Goal: Task Accomplishment & Management: Complete application form

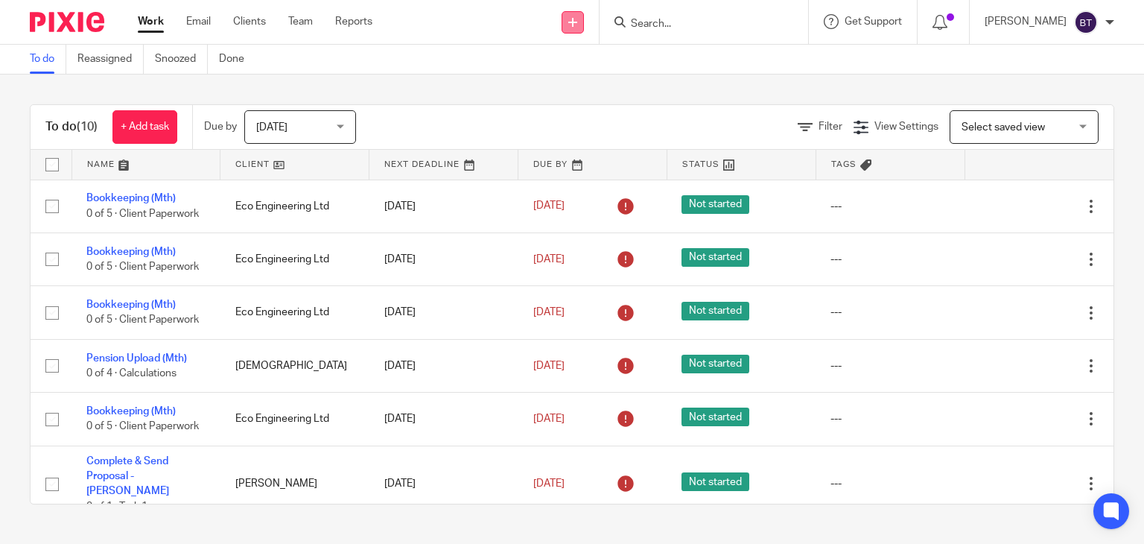
click at [584, 16] on link at bounding box center [573, 22] width 22 height 22
click at [597, 110] on link "Add client" at bounding box center [608, 114] width 92 height 22
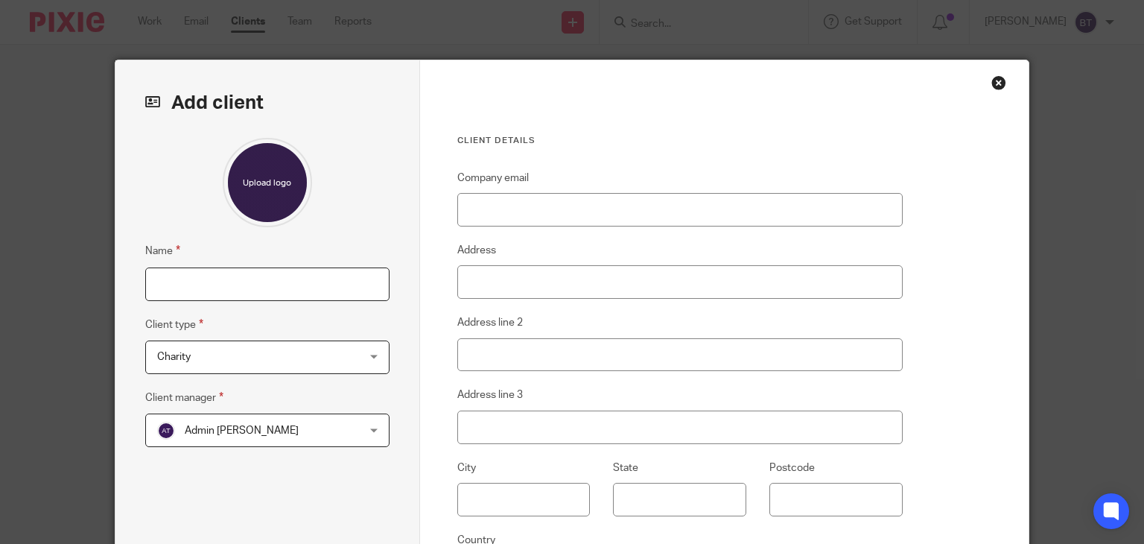
click at [169, 289] on input "Name" at bounding box center [267, 284] width 244 height 34
type input "[PERSON_NAME]"
click at [212, 359] on span "Charity" at bounding box center [250, 356] width 186 height 31
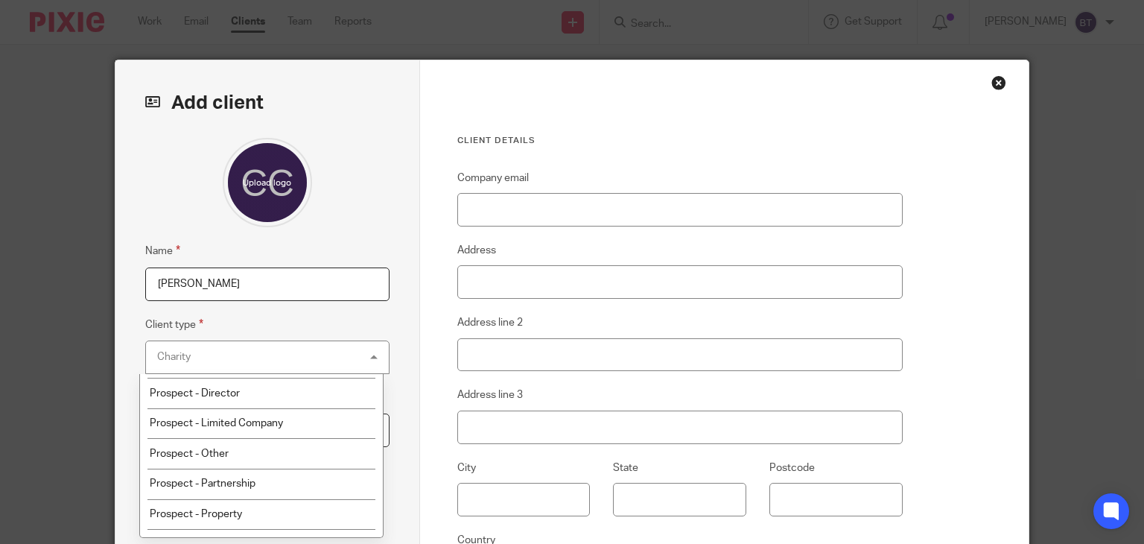
scroll to position [238, 0]
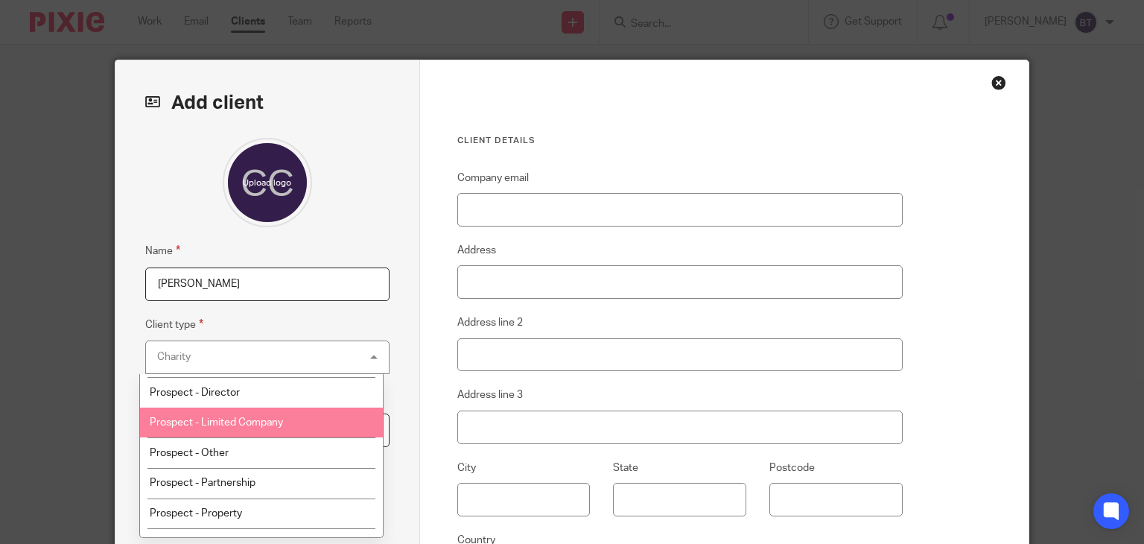
click at [311, 432] on li "Prospect - Limited Company" at bounding box center [261, 423] width 243 height 31
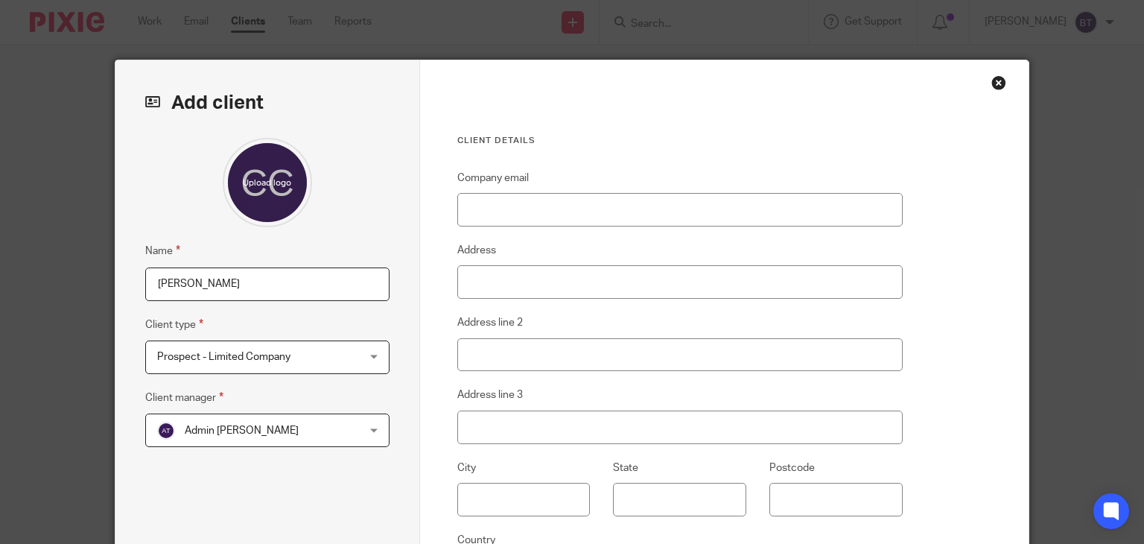
drag, startPoint x: 311, startPoint y: 432, endPoint x: 281, endPoint y: 457, distance: 39.2
click at [281, 457] on div "Name Chris Cork Client type Prospect - Limited Company Prospect - Limited Compa…" at bounding box center [267, 352] width 244 height 429
click at [378, 435] on div "Admin Turpin Admin Turpin" at bounding box center [267, 430] width 244 height 34
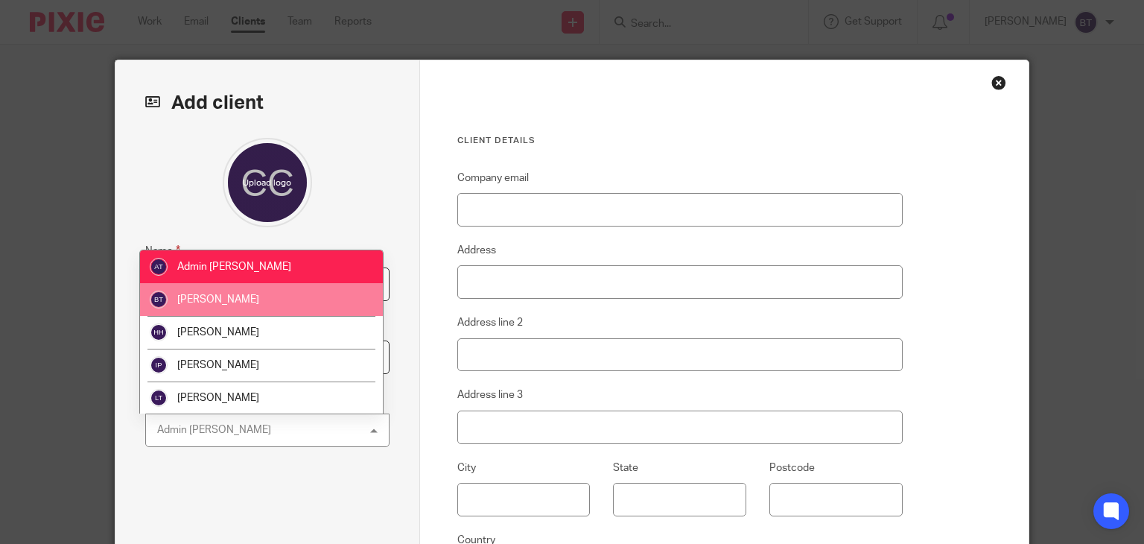
click at [334, 299] on li "[PERSON_NAME]" at bounding box center [261, 299] width 243 height 33
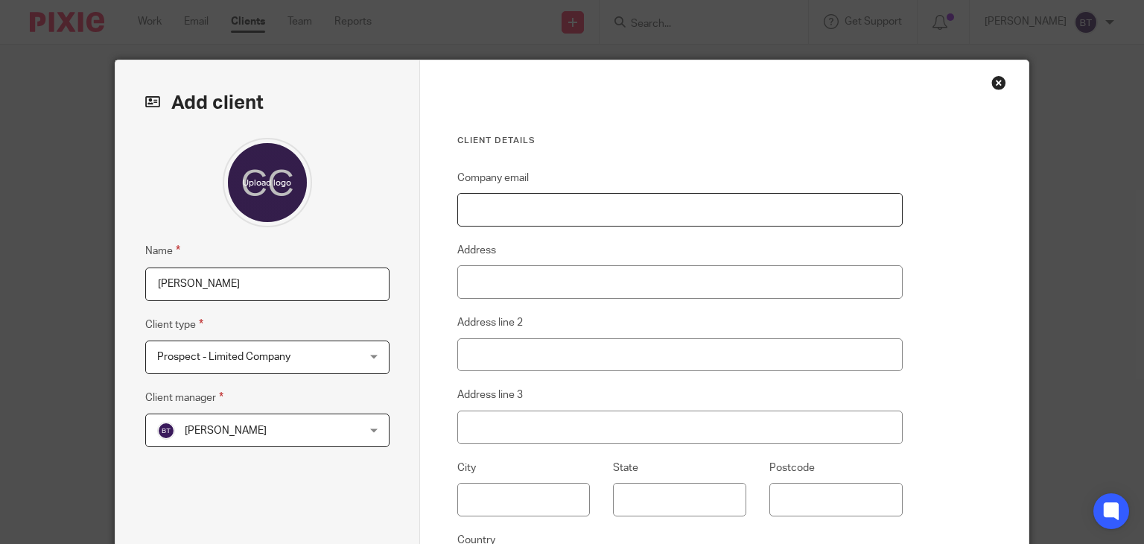
click at [512, 212] on input "Company email" at bounding box center [680, 210] width 446 height 34
click at [963, 445] on div "Client details Company email Address Address line 2 Address line 3 City State P…" at bounding box center [724, 384] width 609 height 649
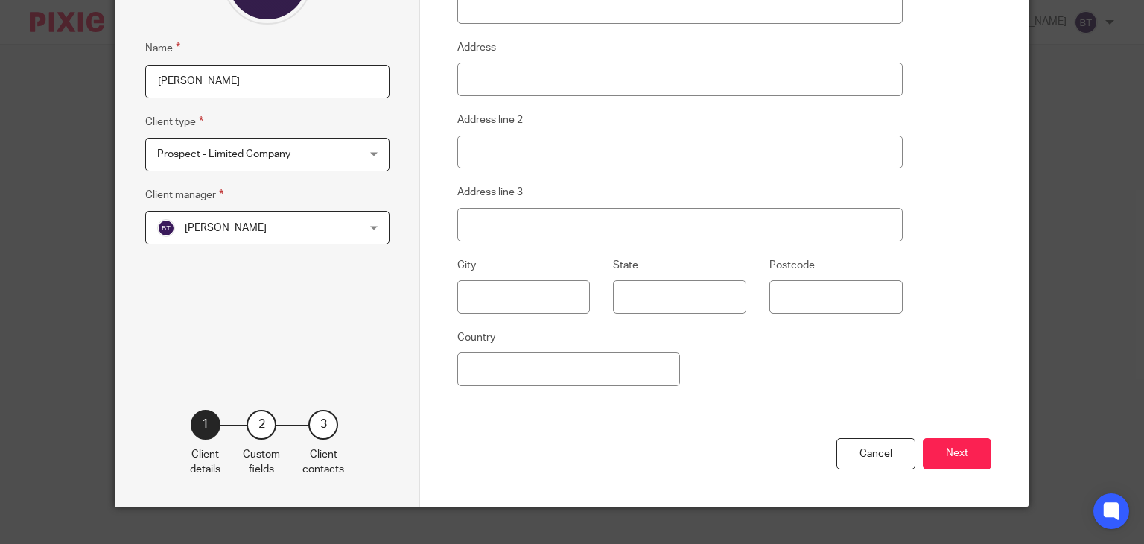
scroll to position [209, 0]
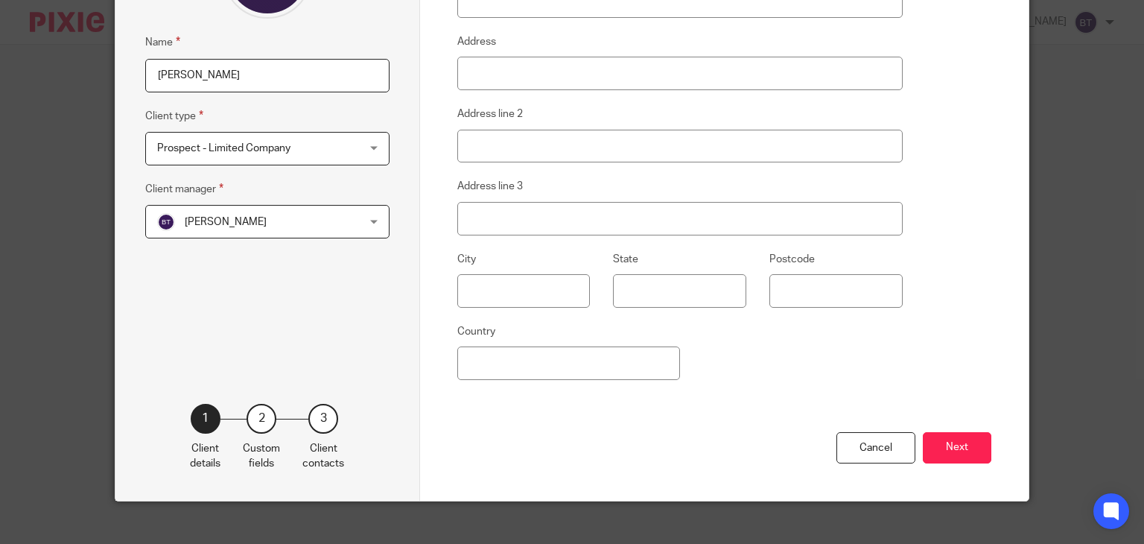
click at [362, 138] on div "Prospect - Limited Company Prospect - Limited Company" at bounding box center [267, 149] width 244 height 34
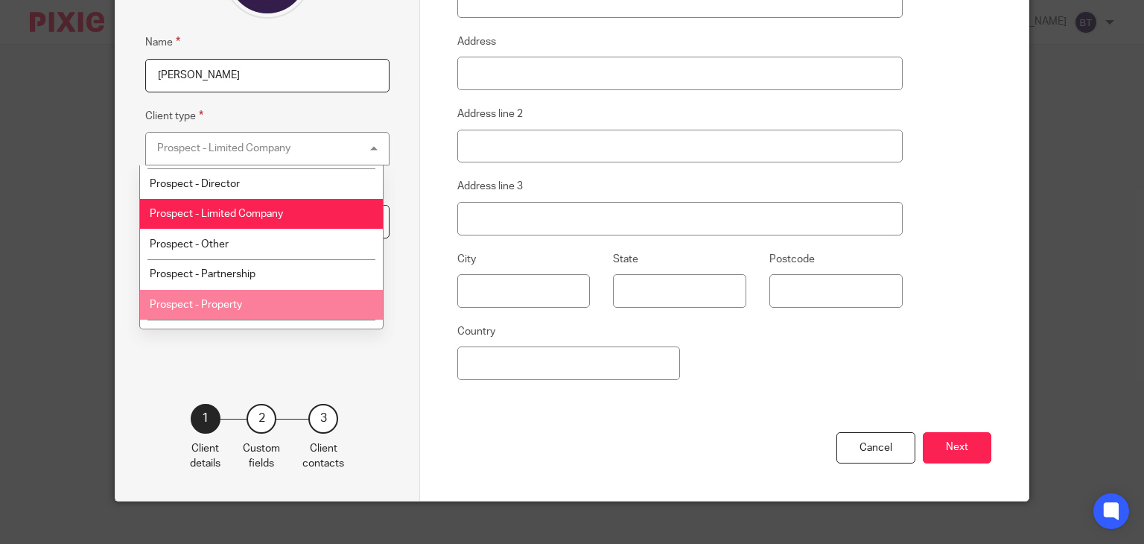
scroll to position [268, 0]
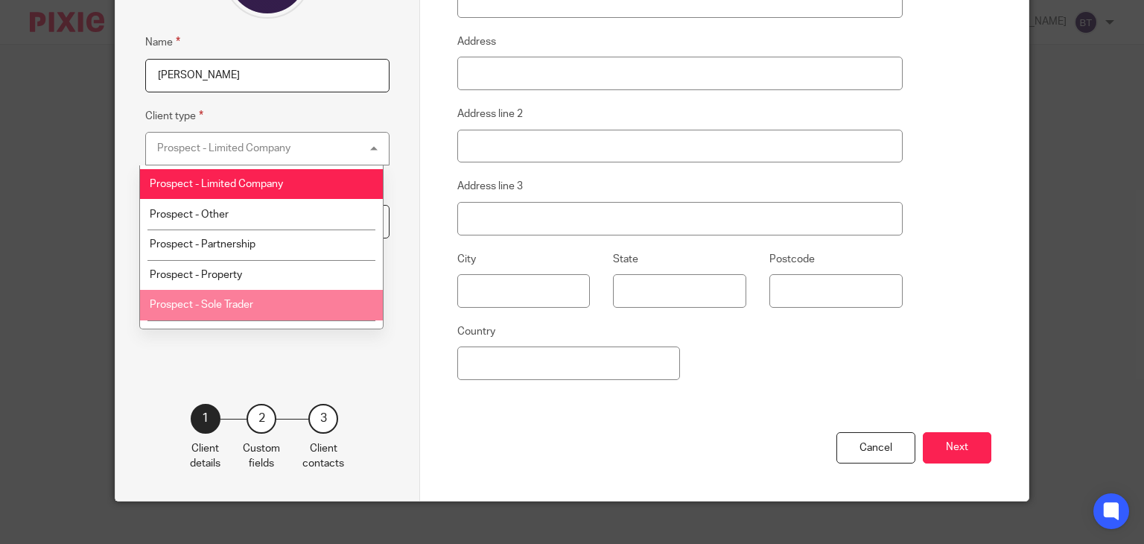
click at [325, 313] on li "Prospect - Sole Trader" at bounding box center [261, 305] width 243 height 31
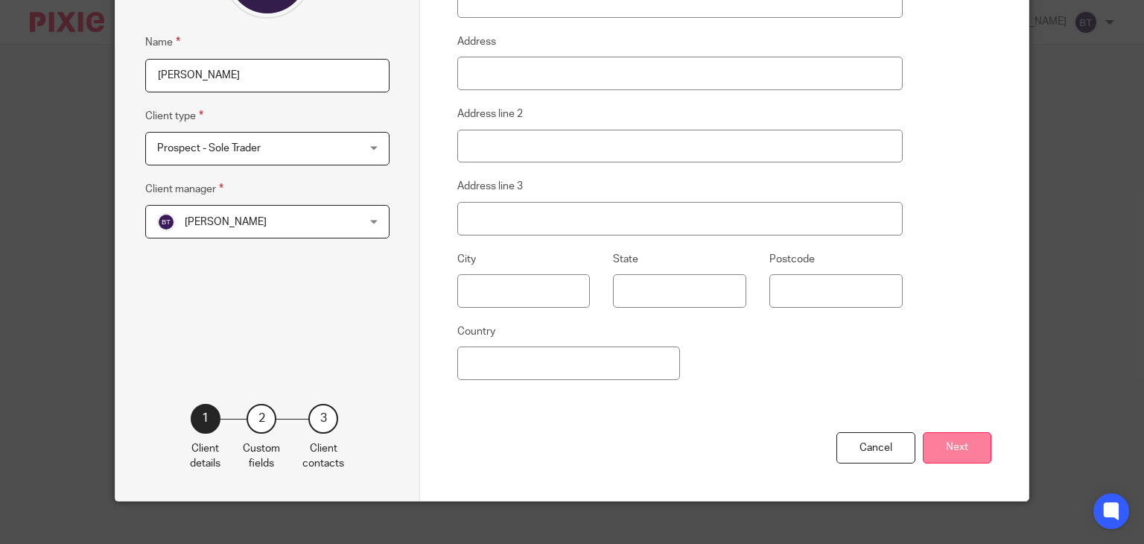
click at [948, 443] on button "Next" at bounding box center [957, 448] width 69 height 32
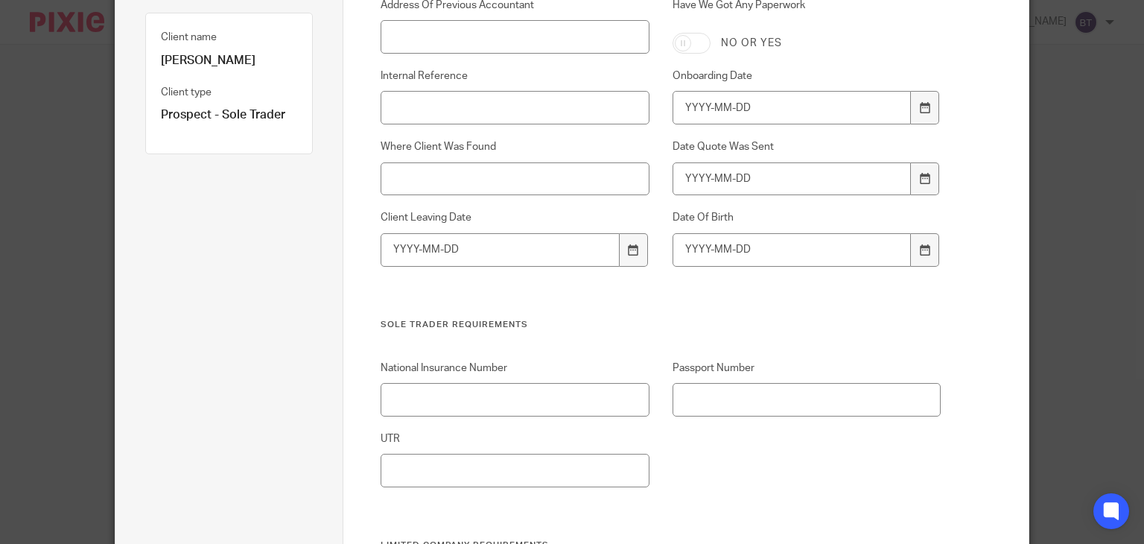
click at [884, 364] on label "Passport Number" at bounding box center [807, 368] width 268 height 15
click at [884, 383] on input "Passport Number" at bounding box center [807, 400] width 268 height 34
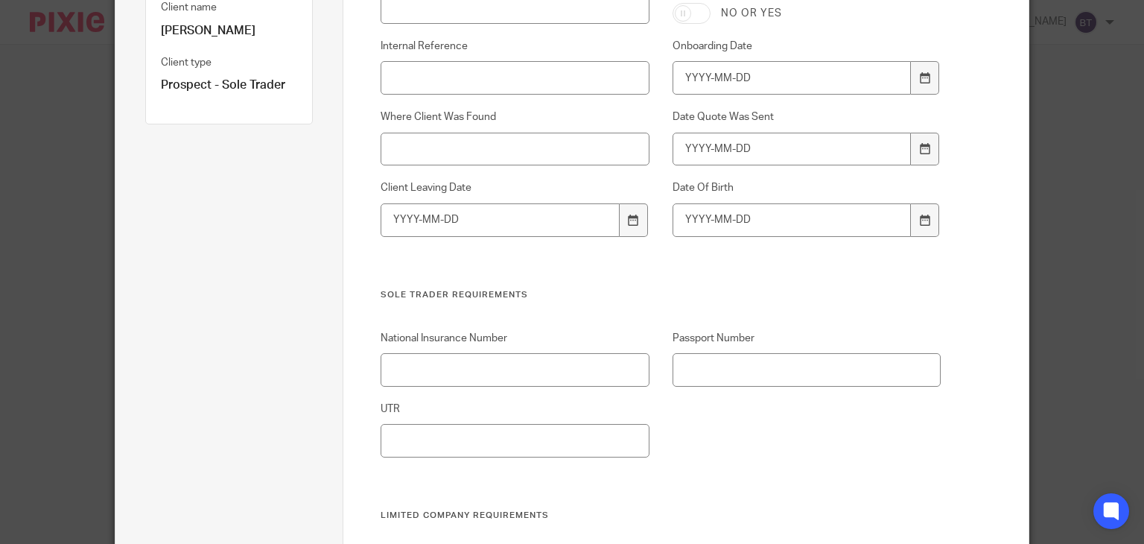
scroll to position [209, 0]
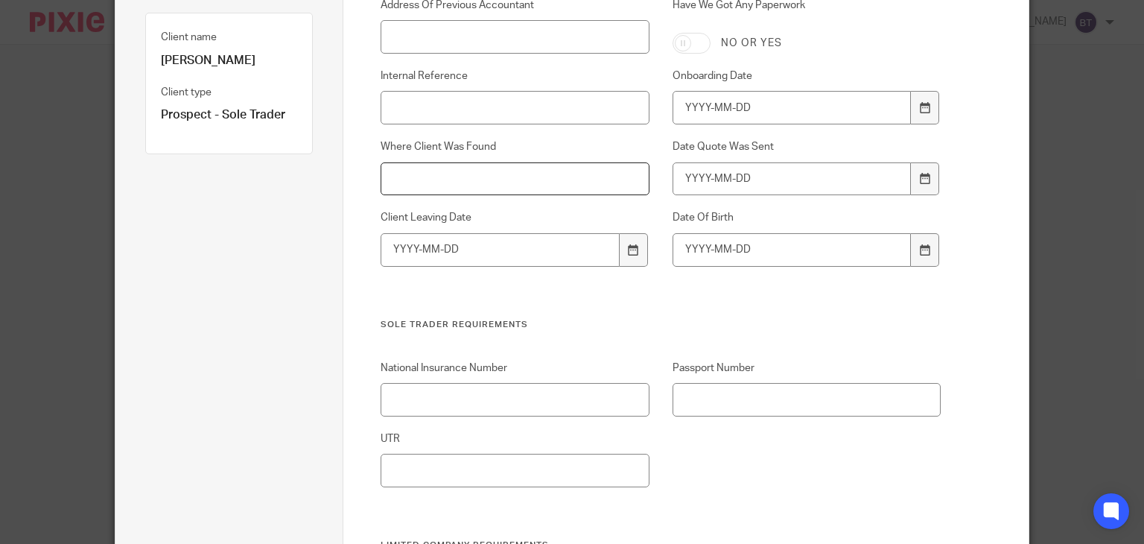
click at [510, 168] on input "Where Client Was Found" at bounding box center [515, 179] width 268 height 34
type input "Bels personal instagram page"
click at [536, 316] on div "Address Of Previous Accountant Have We Got Any Paperwork No or yes Internal Ref…" at bounding box center [649, 158] width 583 height 320
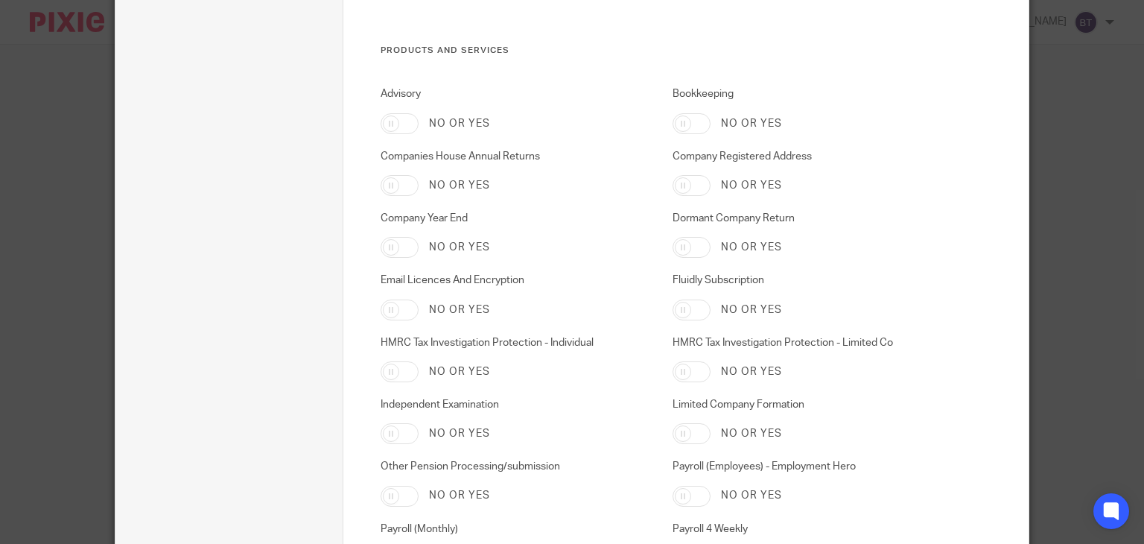
scroll to position [2444, 0]
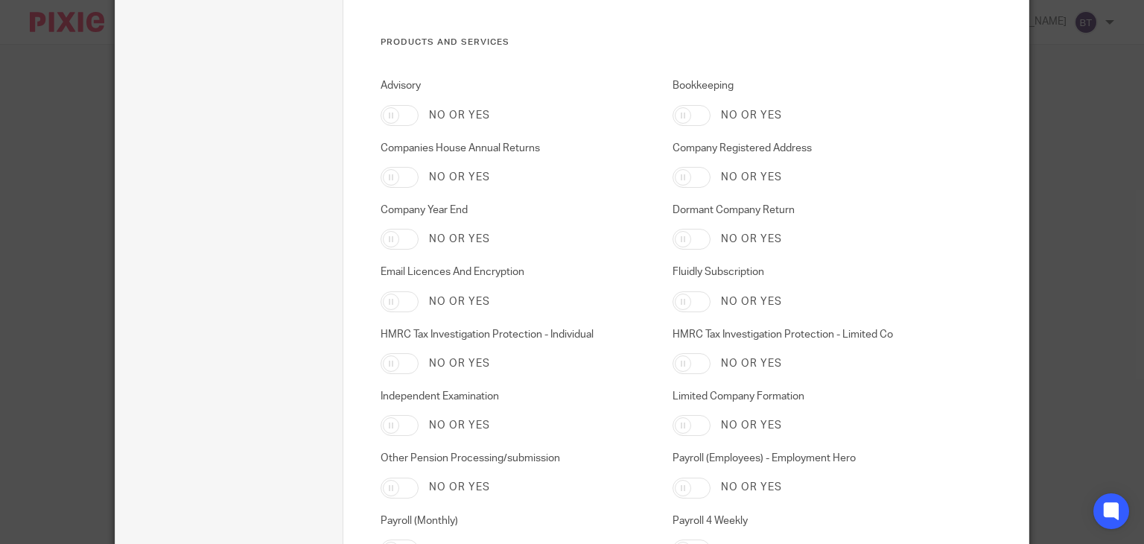
click at [399, 353] on input "HMRC Tax Investigation Protection - Individual" at bounding box center [400, 363] width 38 height 21
checkbox input "true"
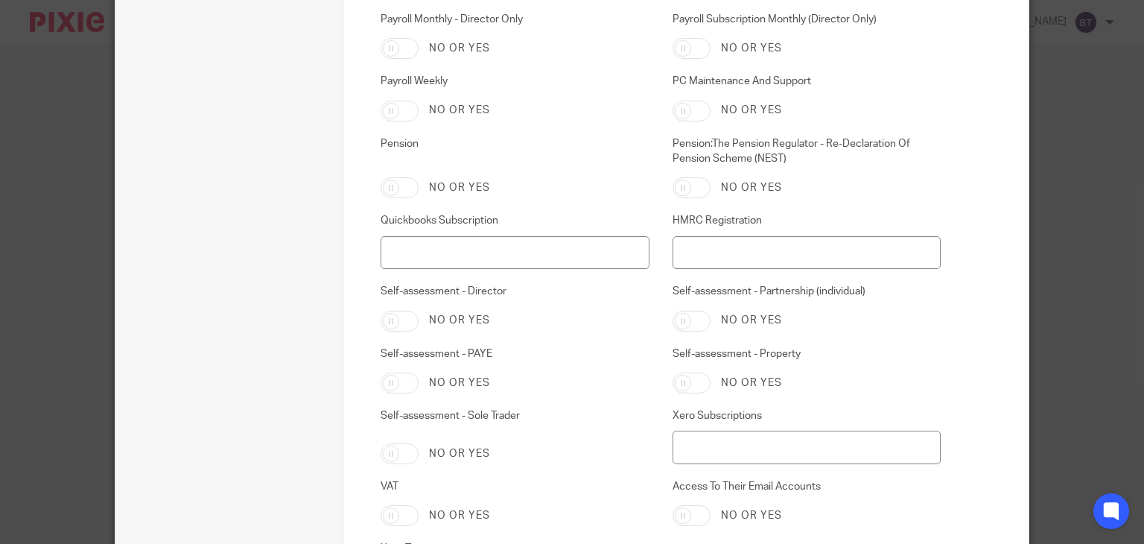
scroll to position [3010, 0]
click at [390, 457] on input "Self-assessment - Sole Trader" at bounding box center [400, 450] width 38 height 21
checkbox input "true"
click at [565, 500] on div "VAT No or yes" at bounding box center [503, 499] width 291 height 47
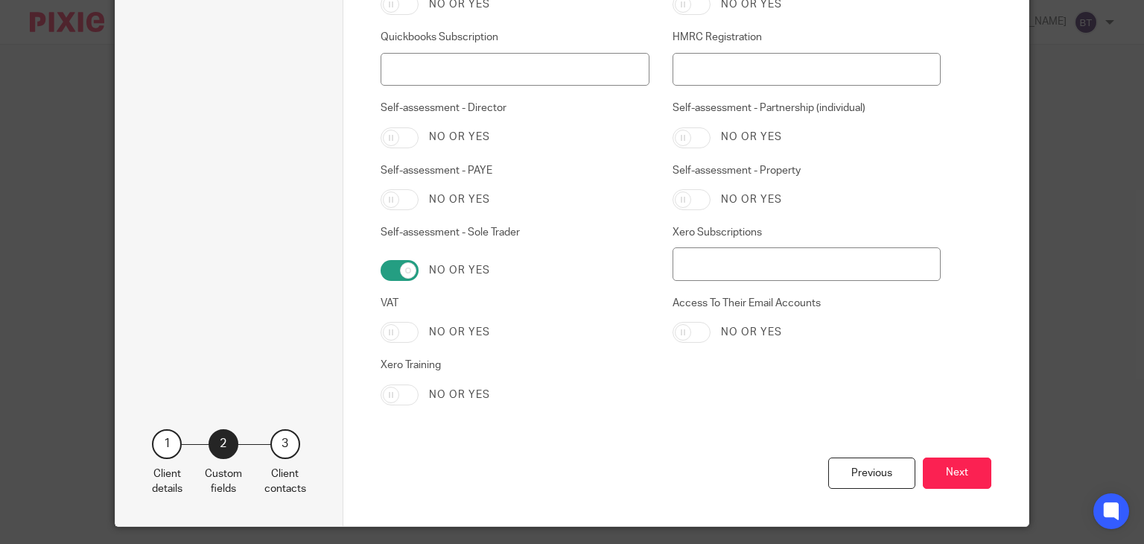
scroll to position [3233, 0]
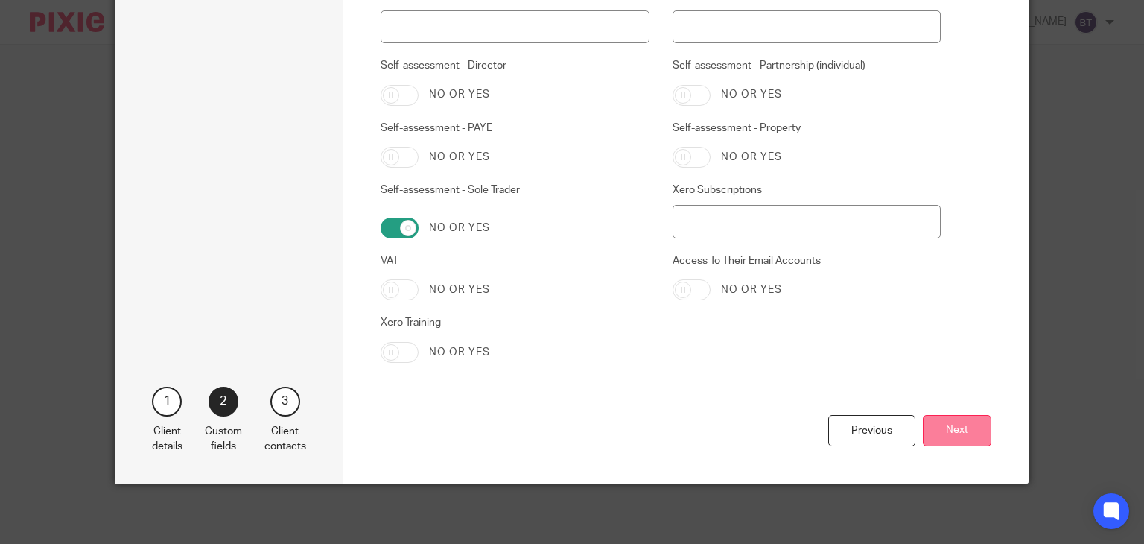
click at [942, 437] on button "Next" at bounding box center [957, 431] width 69 height 32
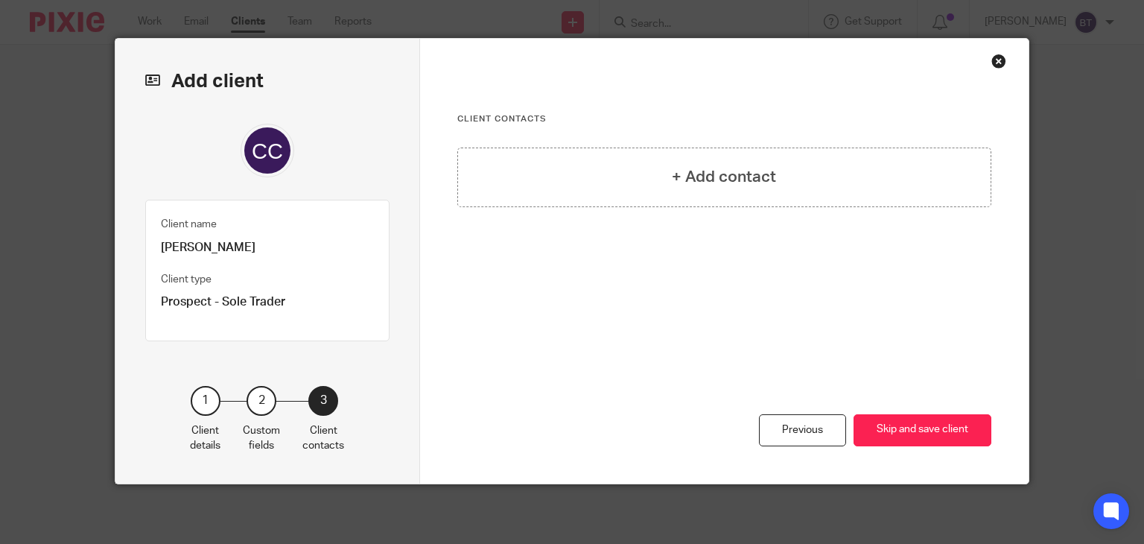
scroll to position [20, 0]
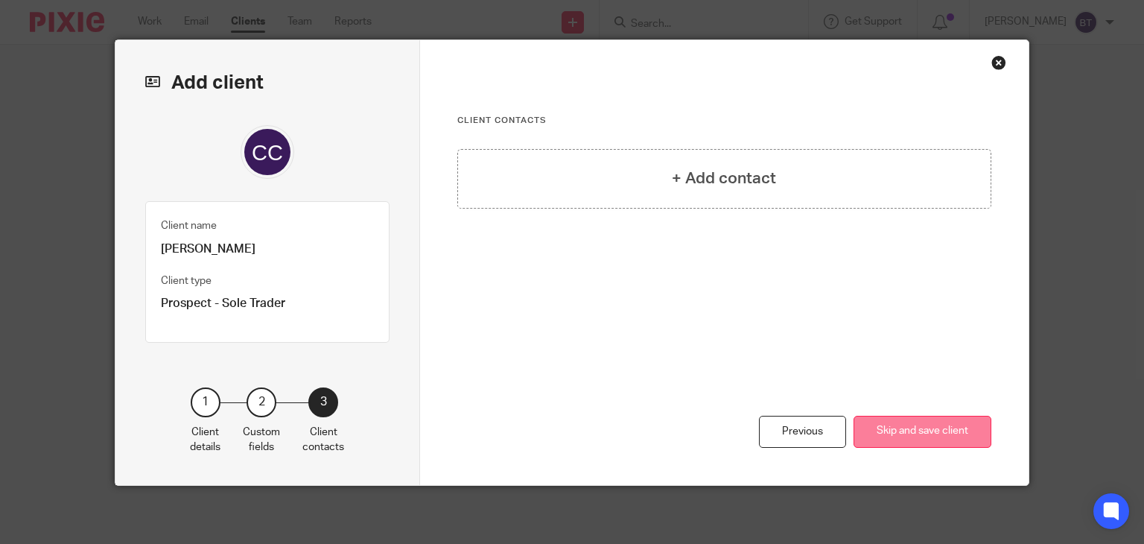
click at [934, 423] on button "Skip and save client" at bounding box center [923, 432] width 138 height 32
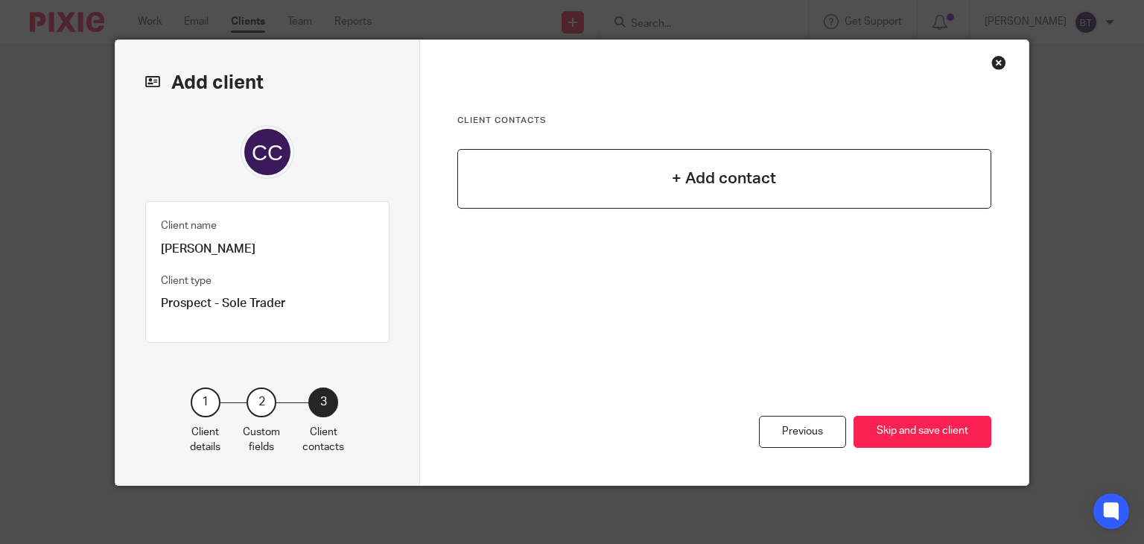
click at [715, 192] on div "+ Add contact" at bounding box center [724, 179] width 535 height 60
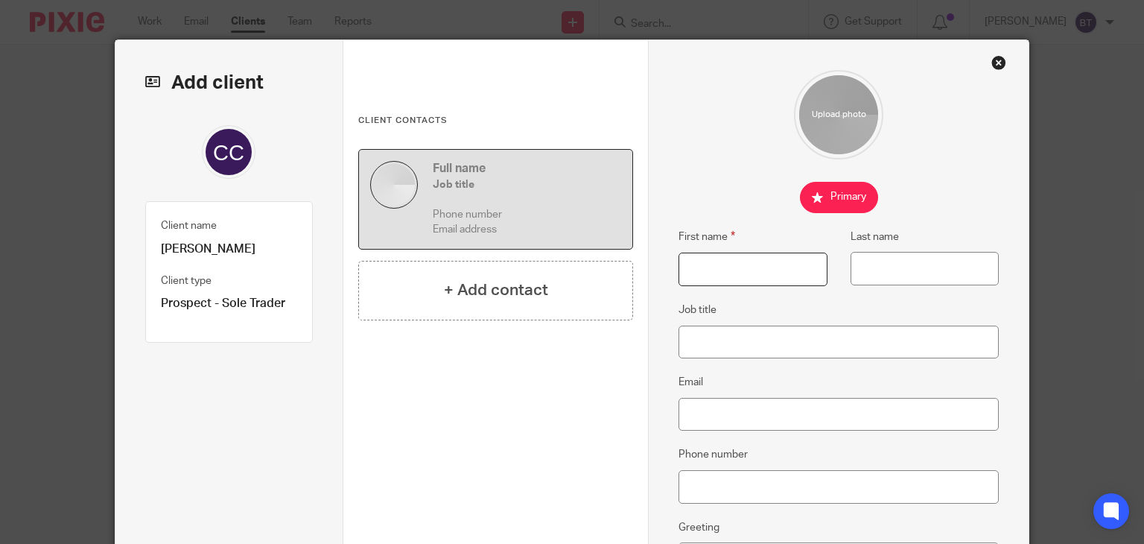
click at [699, 276] on input "First name" at bounding box center [753, 270] width 148 height 34
type input "Chris"
type input "Cork"
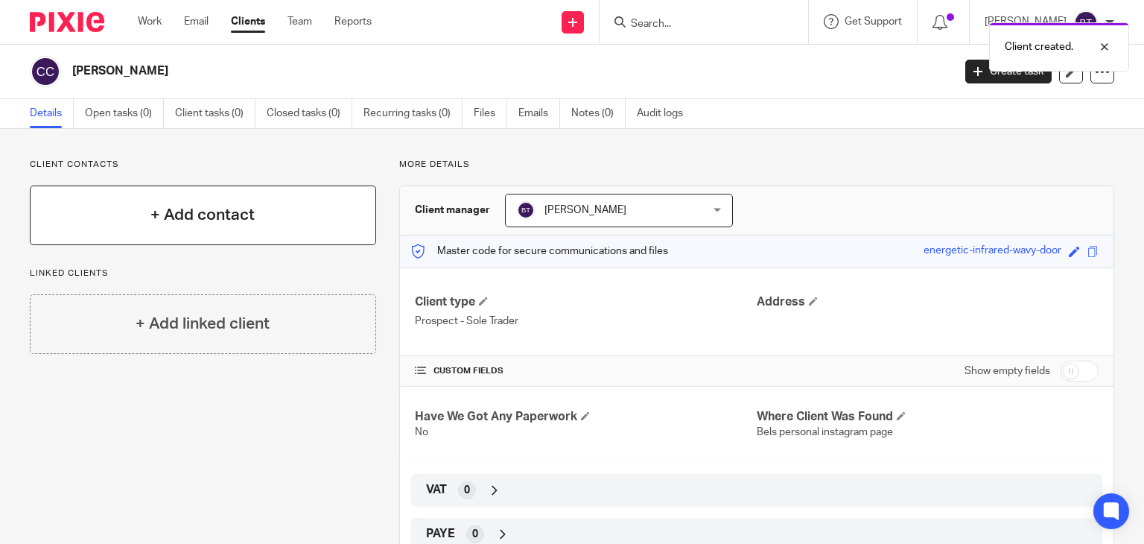
click at [175, 225] on h4 "+ Add contact" at bounding box center [202, 214] width 104 height 23
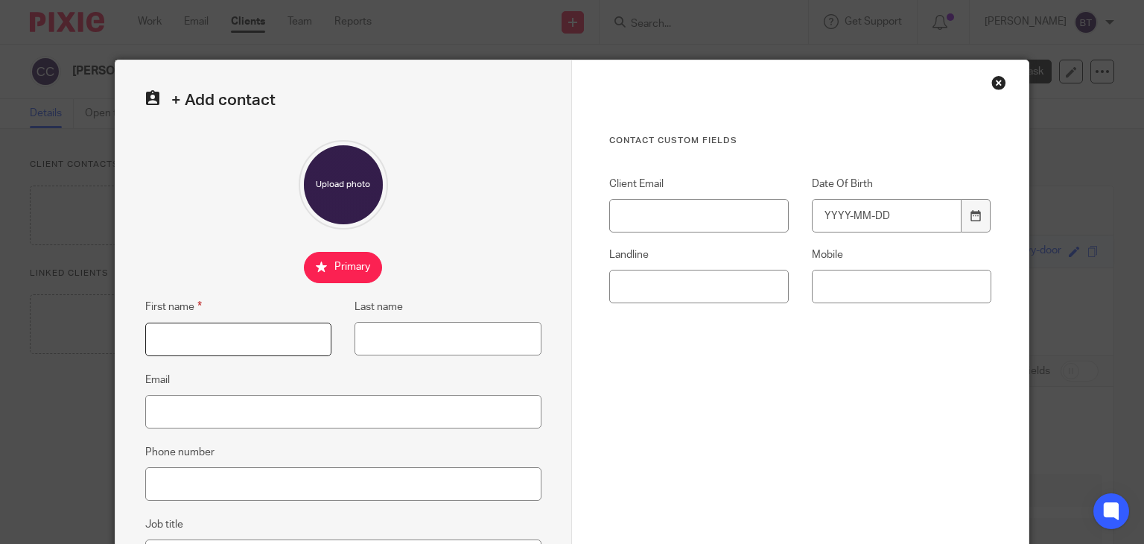
click at [228, 338] on input "First name" at bounding box center [238, 340] width 187 height 34
click at [179, 472] on input "Phone number" at bounding box center [343, 484] width 396 height 34
type input "07858 539951"
click at [211, 349] on input "First name" at bounding box center [238, 340] width 187 height 34
type input "Bel"
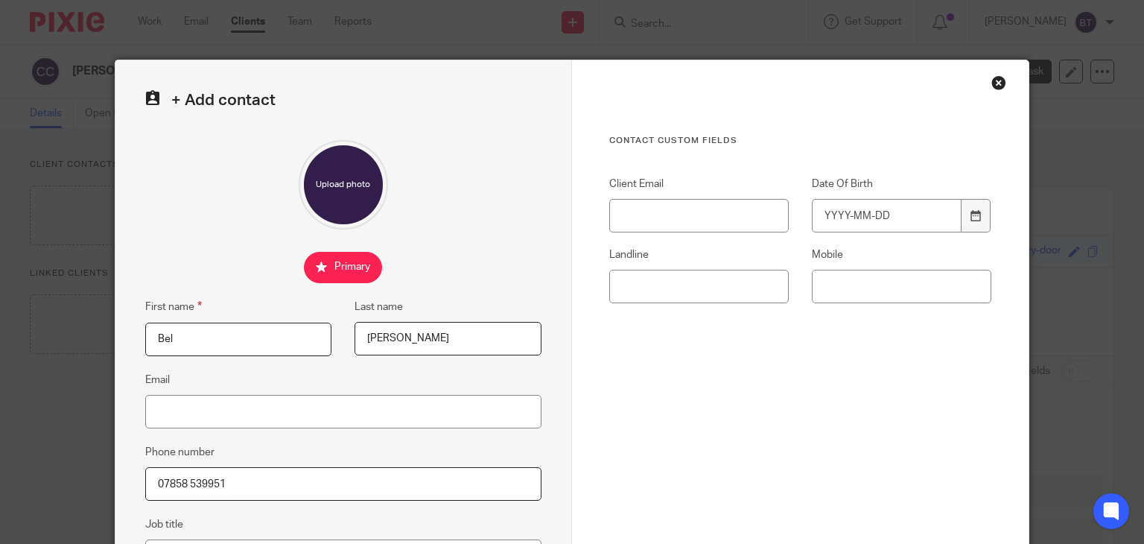
type input "Turpin"
click at [675, 461] on div "Contact Custom fields Client Email Date Of Birth Landline Mobile" at bounding box center [800, 325] width 382 height 381
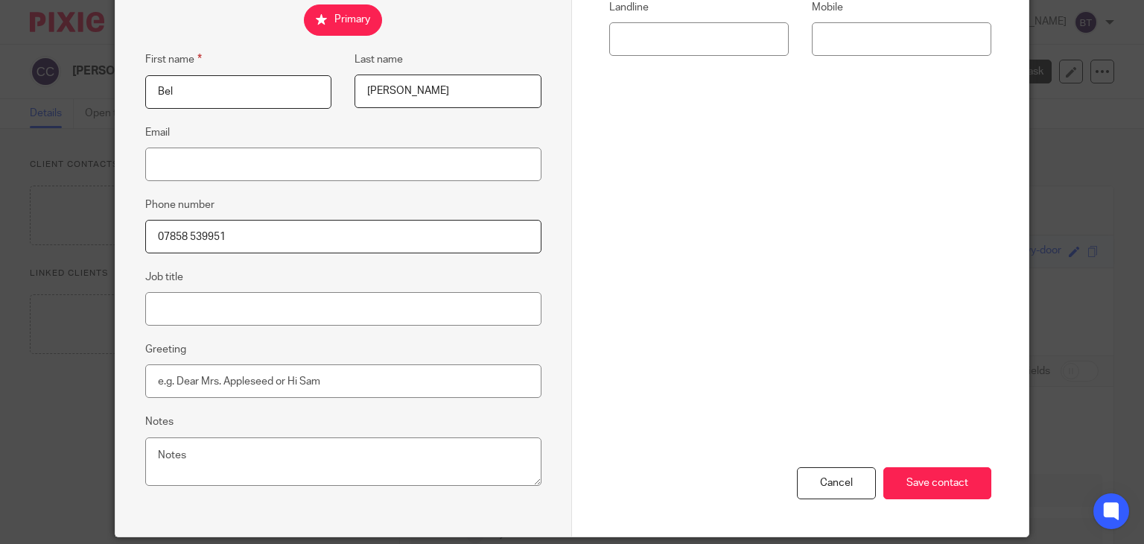
scroll to position [298, 0]
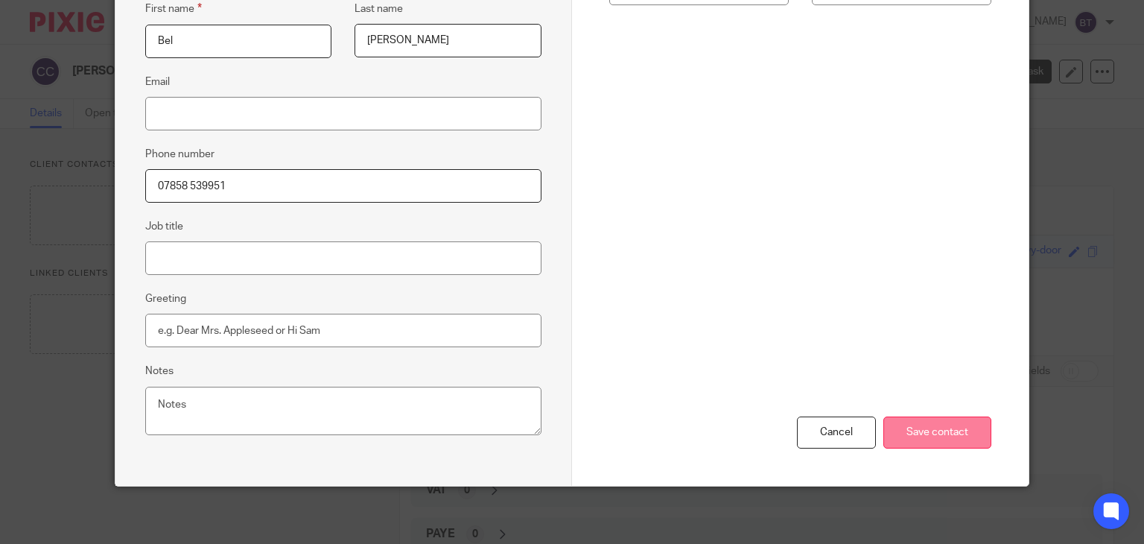
click at [935, 438] on input "Save contact" at bounding box center [938, 432] width 108 height 32
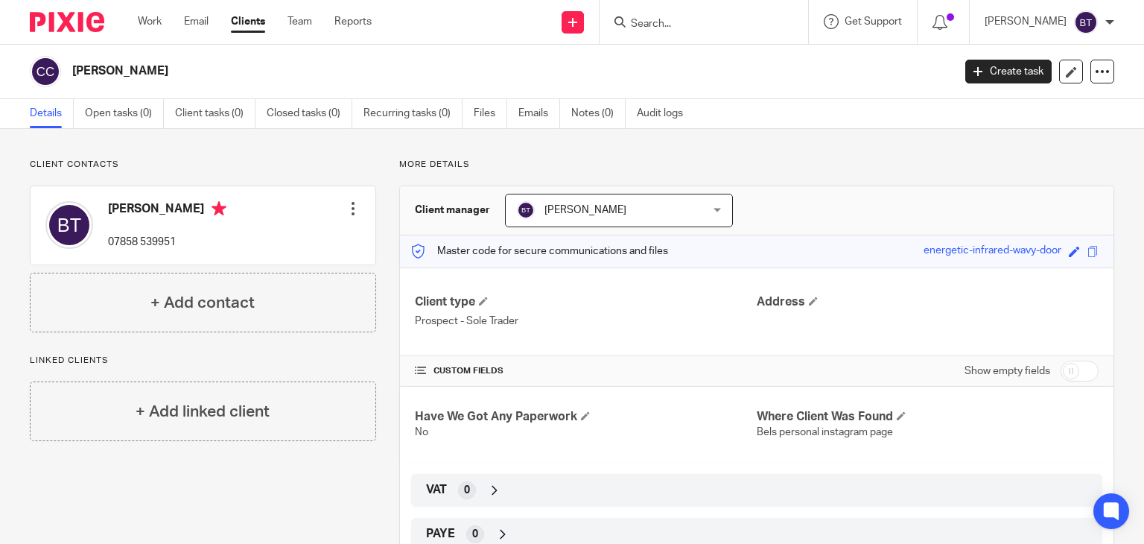
click at [710, 31] on form at bounding box center [709, 22] width 159 height 19
click at [709, 27] on input "Search" at bounding box center [697, 24] width 134 height 13
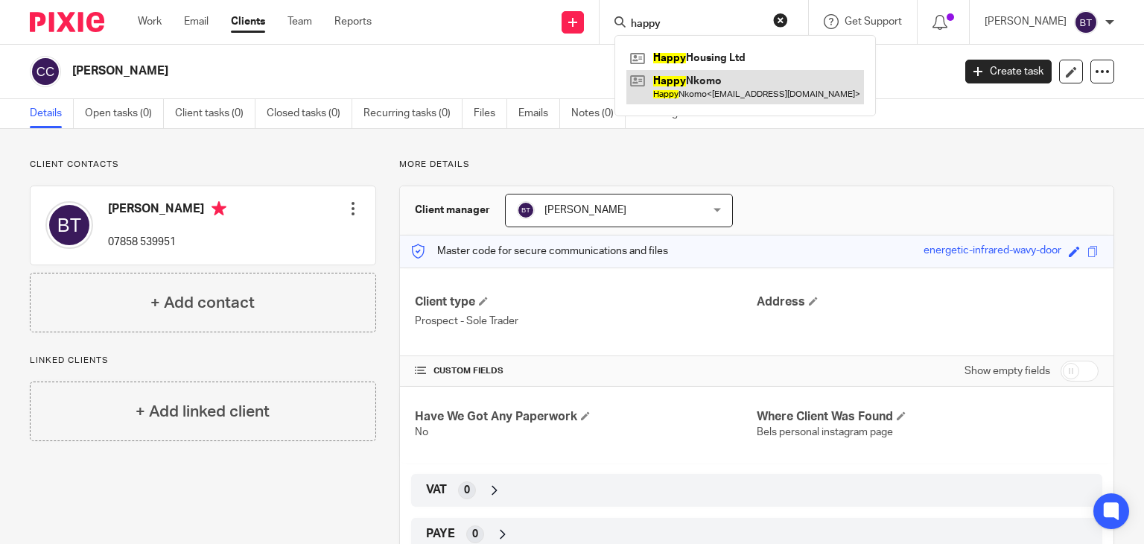
type input "happy"
click at [715, 83] on link at bounding box center [746, 87] width 238 height 34
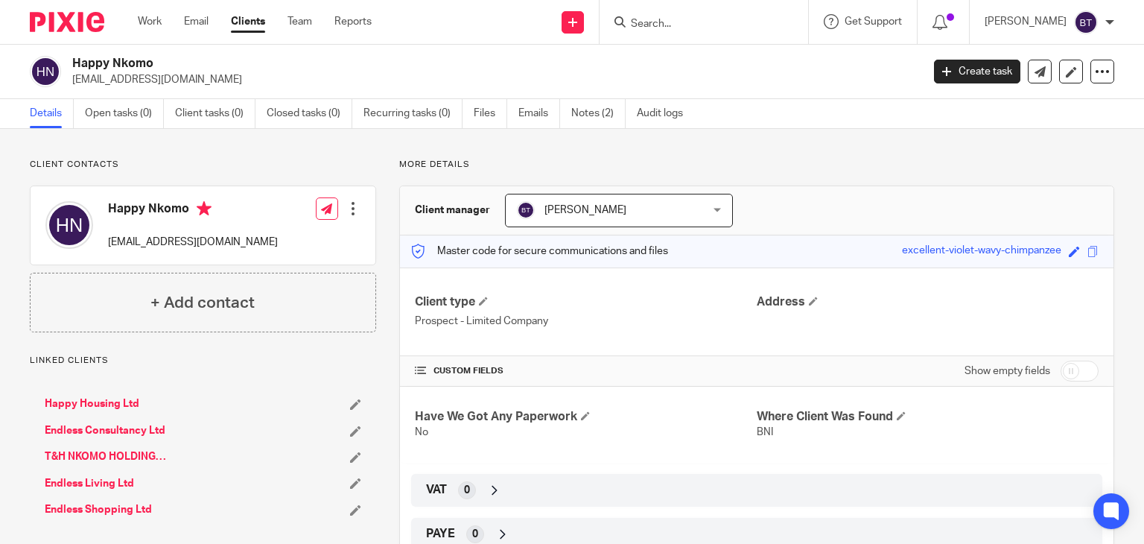
click at [117, 478] on link "Endless Living Ltd" at bounding box center [89, 483] width 89 height 15
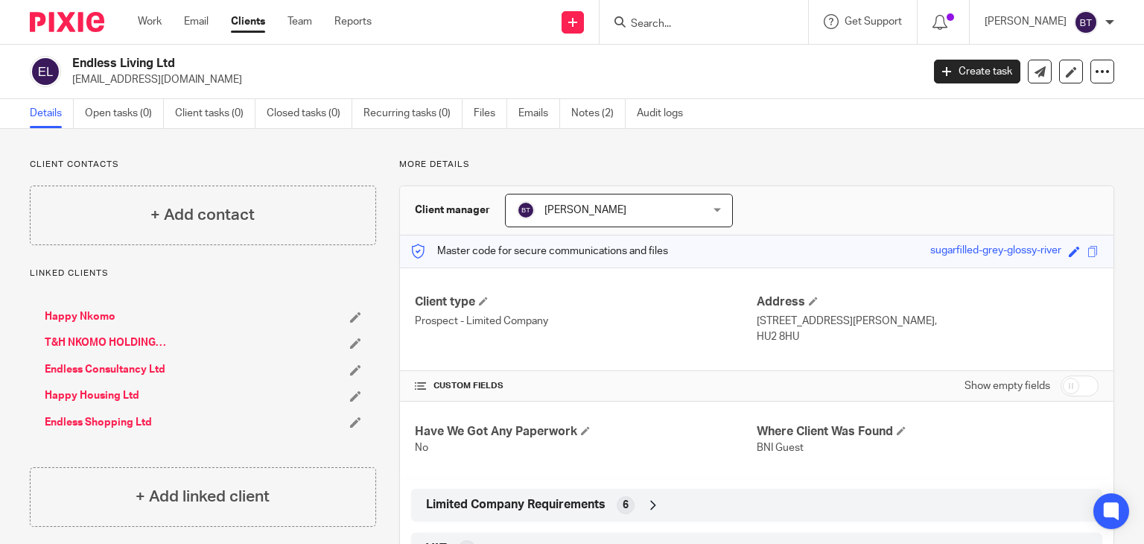
click at [701, 399] on div "CUSTOM FIELDS Show empty fields" at bounding box center [757, 386] width 684 height 30
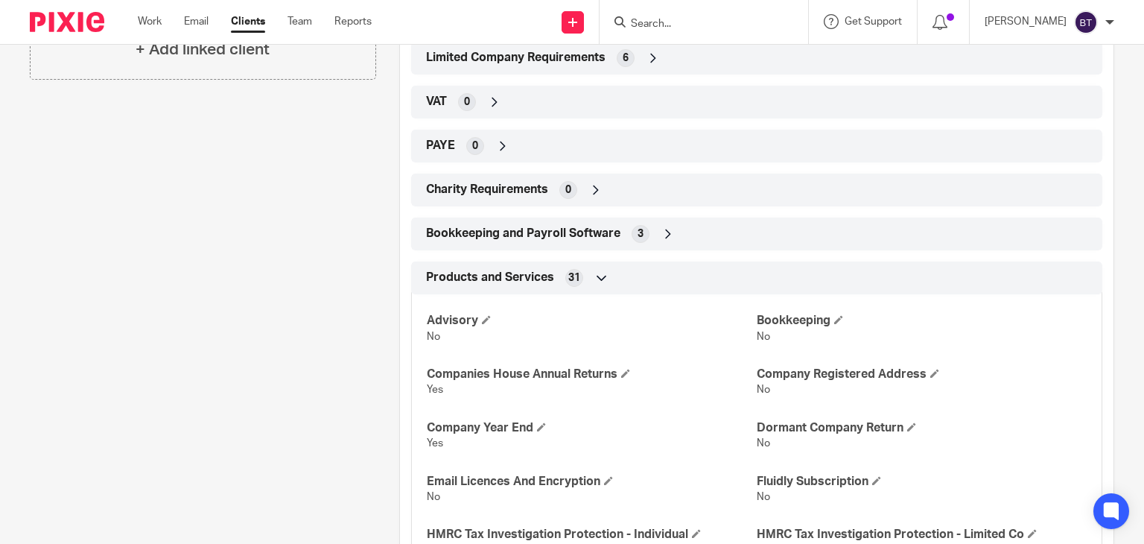
scroll to position [417, 0]
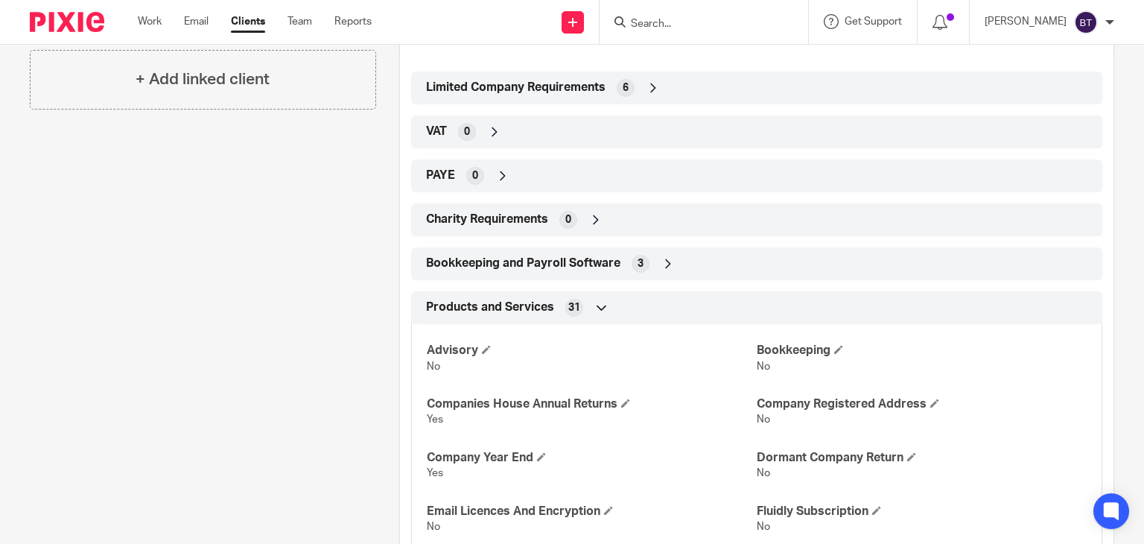
click at [651, 85] on icon at bounding box center [653, 87] width 15 height 15
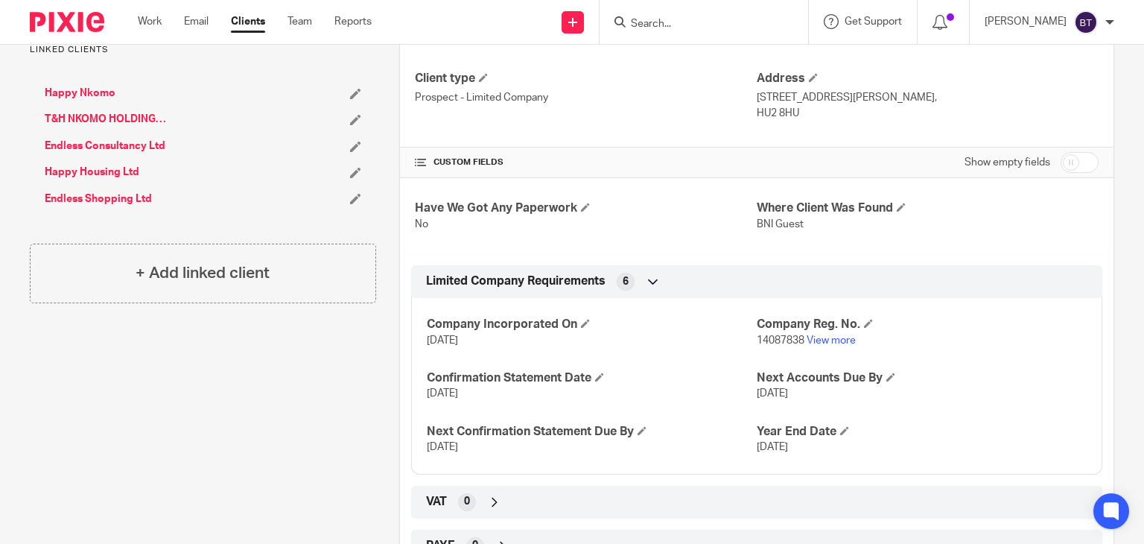
scroll to position [149, 0]
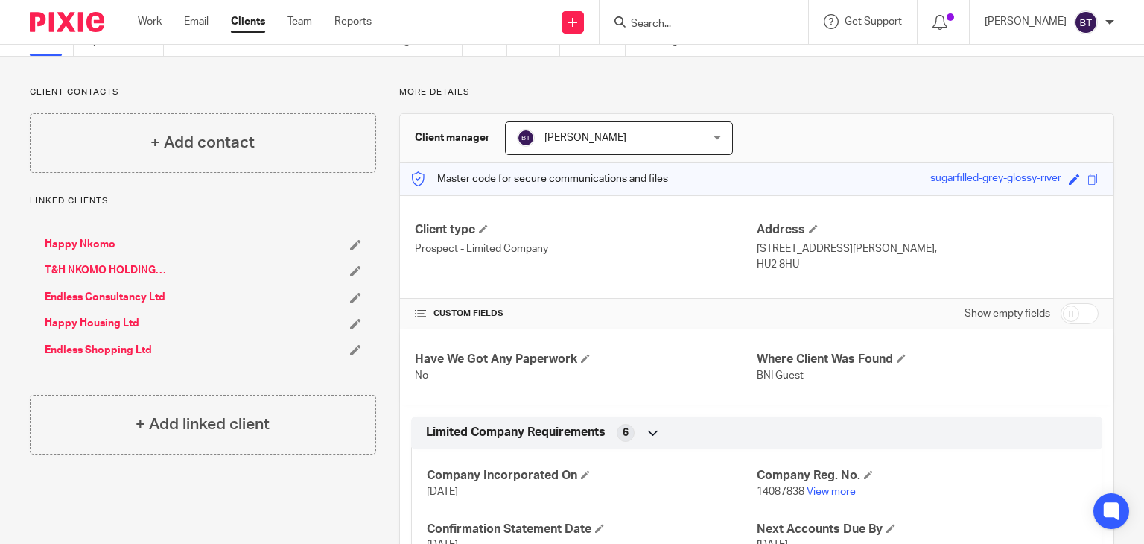
scroll to position [0, 0]
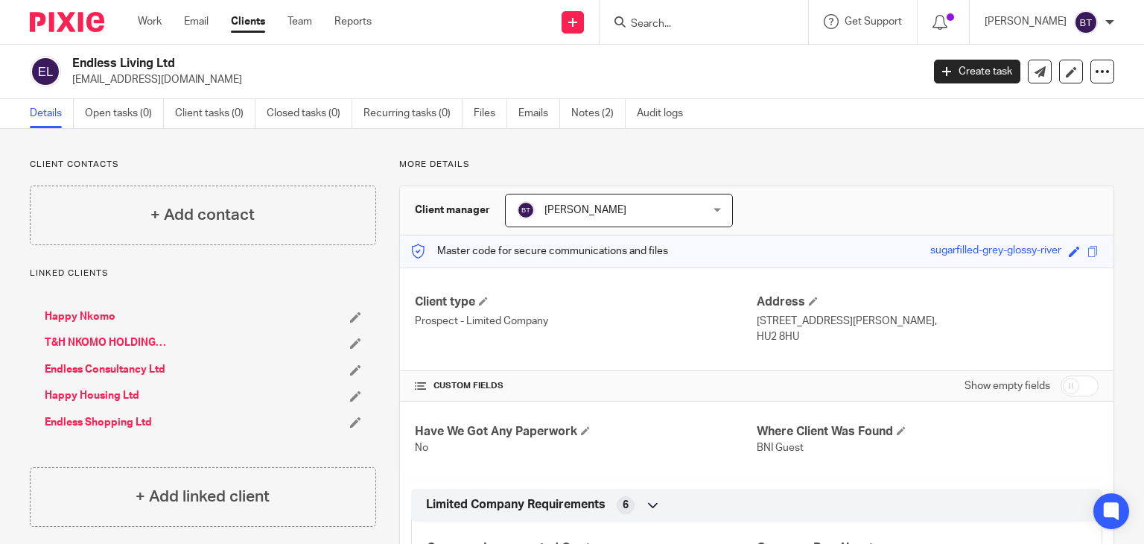
drag, startPoint x: 112, startPoint y: 74, endPoint x: 221, endPoint y: 74, distance: 109.5
click at [221, 74] on p "[EMAIL_ADDRESS][DOMAIN_NAME]" at bounding box center [492, 79] width 840 height 15
copy p "endless-services.co.uk"
click at [84, 345] on link "T&H NKOMO HOLDINGS LTD" at bounding box center [108, 342] width 127 height 15
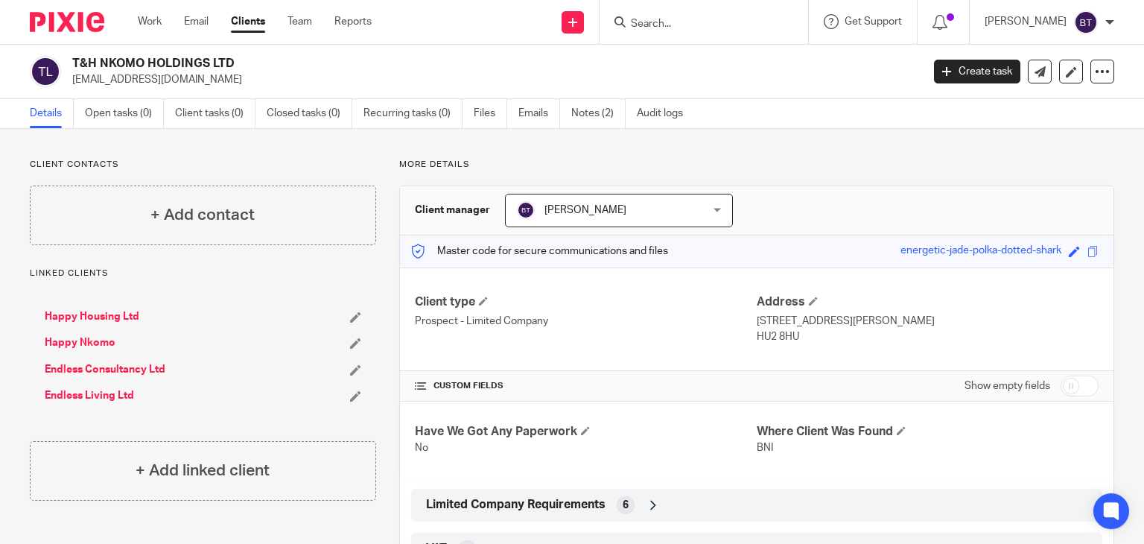
drag, startPoint x: 74, startPoint y: 69, endPoint x: 236, endPoint y: 48, distance: 162.9
click at [236, 48] on div "T&H NKOMO HOLDINGS LTD cleans@endless-services.co.uk Create task Update from Co…" at bounding box center [572, 72] width 1144 height 54
click at [212, 60] on h2 "T&H NKOMO HOLDINGS LTD" at bounding box center [408, 64] width 672 height 16
drag, startPoint x: 245, startPoint y: 60, endPoint x: 68, endPoint y: 63, distance: 177.3
click at [68, 63] on div "T&H NKOMO HOLDINGS LTD cleans@endless-services.co.uk" at bounding box center [471, 71] width 882 height 31
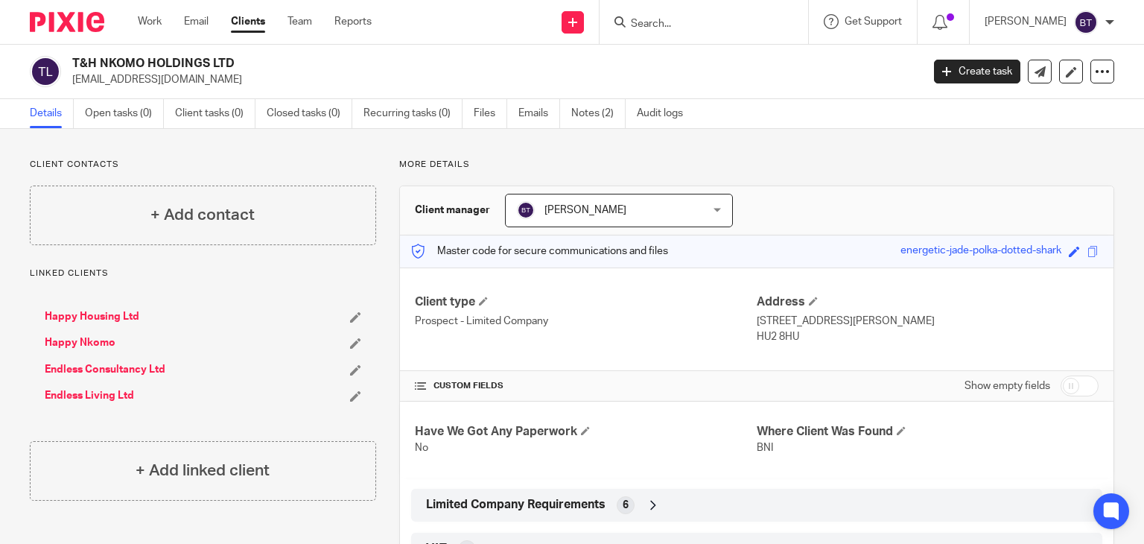
copy h2 "T&H NKOMO HOLDINGS LTD"
click at [786, 363] on div "Client type Prospect - Limited Company Address 9-10 Wright Street, Hull, East R…" at bounding box center [757, 319] width 714 height 104
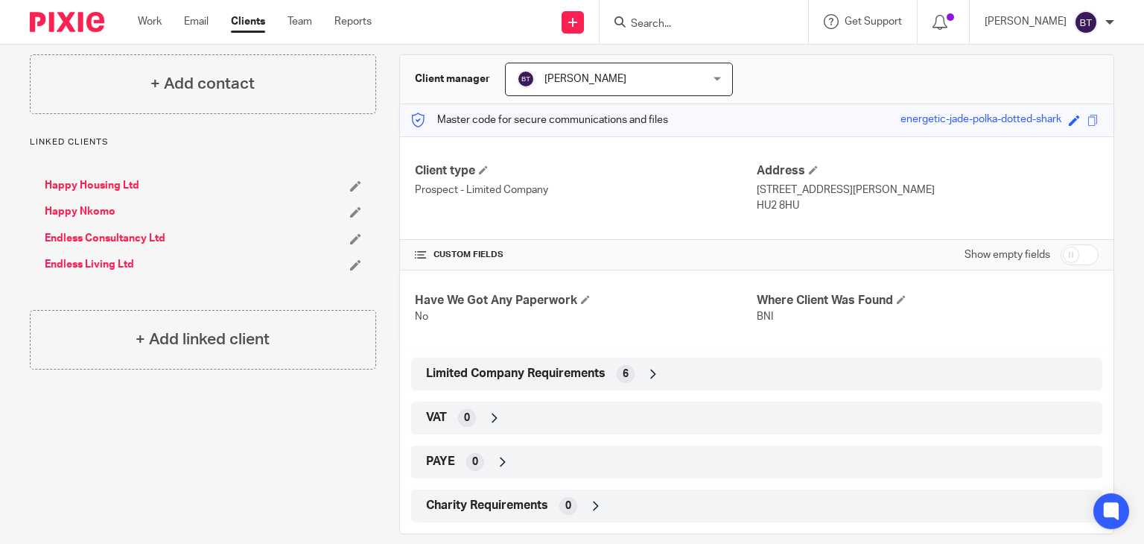
scroll to position [150, 0]
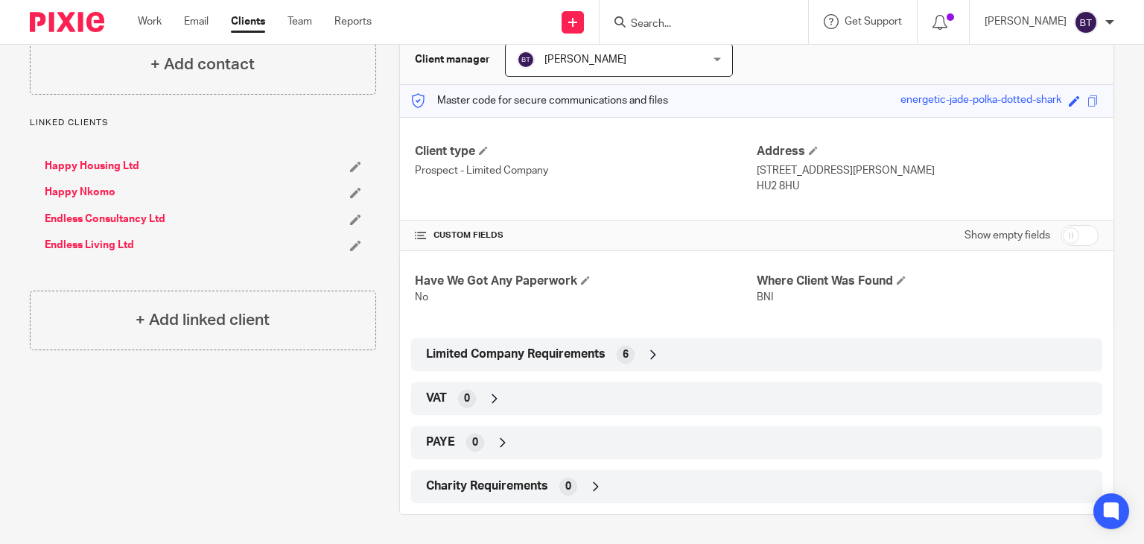
click at [653, 361] on icon at bounding box center [653, 354] width 15 height 15
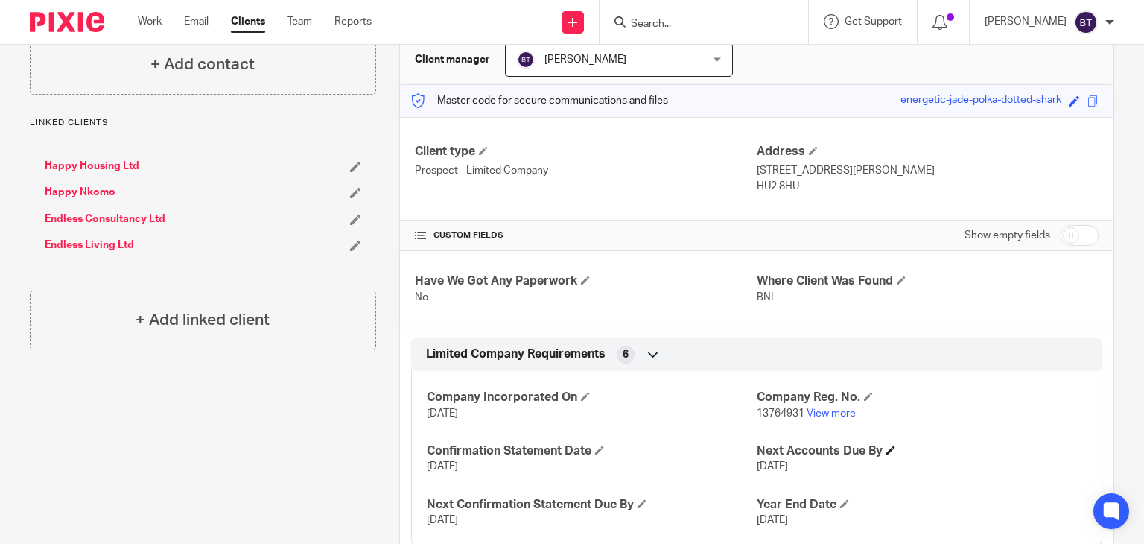
click at [896, 443] on h4 "Next Accounts Due By" at bounding box center [922, 451] width 330 height 16
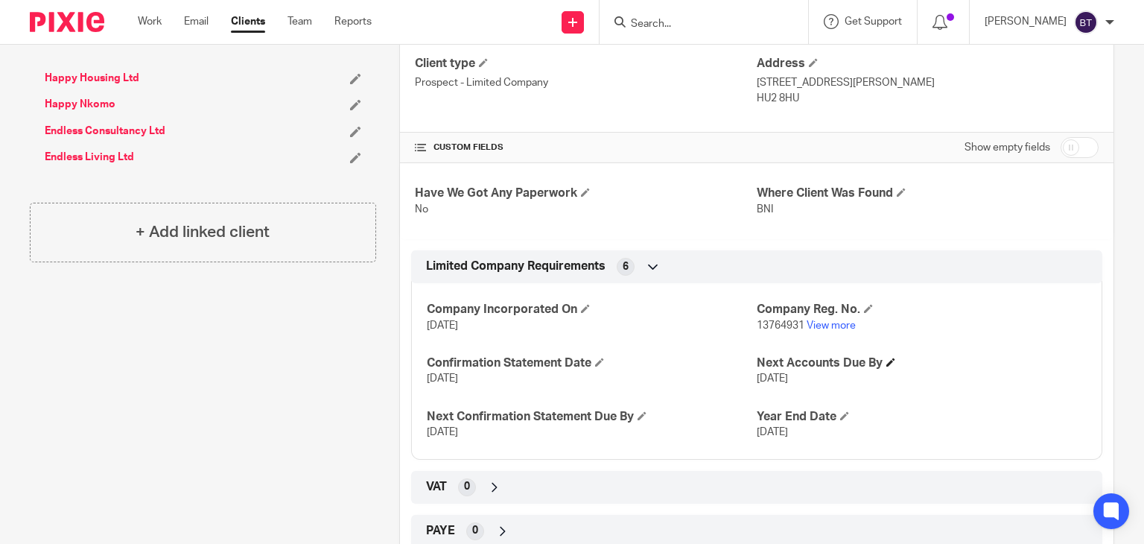
scroll to position [240, 0]
click at [69, 287] on div "Client contacts + Add contact Linked clients Happy Housing Ltd Happy Nkomo Endl…" at bounding box center [192, 260] width 370 height 683
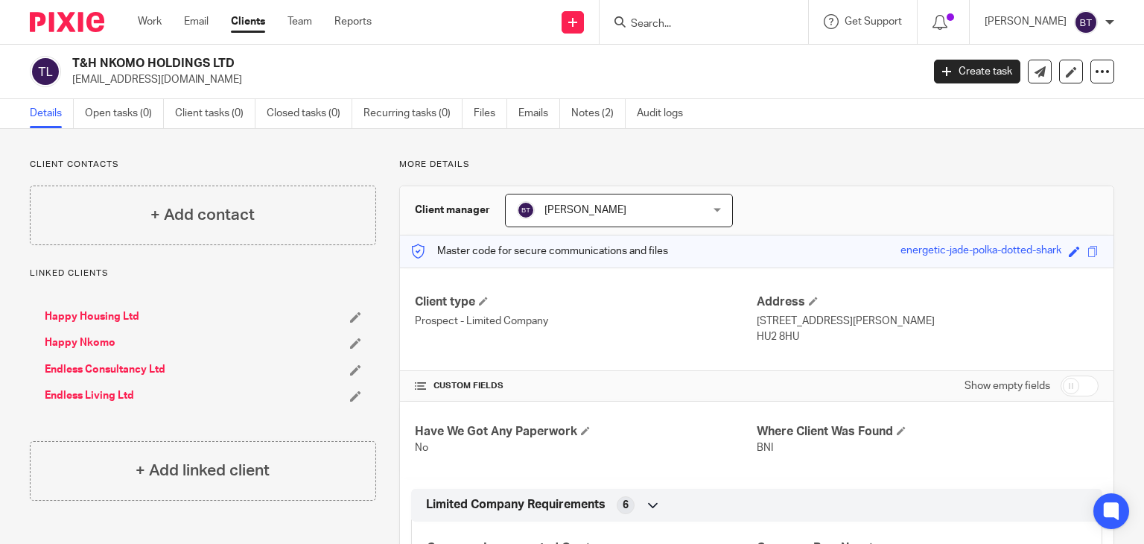
scroll to position [0, 0]
drag, startPoint x: 72, startPoint y: 81, endPoint x: 225, endPoint y: 82, distance: 152.7
click at [225, 82] on p "cleans@endless-services.co.uk" at bounding box center [492, 79] width 840 height 15
copy p "cleans@endless-services.co.uk"
click at [133, 314] on link "Happy Housing Ltd" at bounding box center [92, 316] width 95 height 15
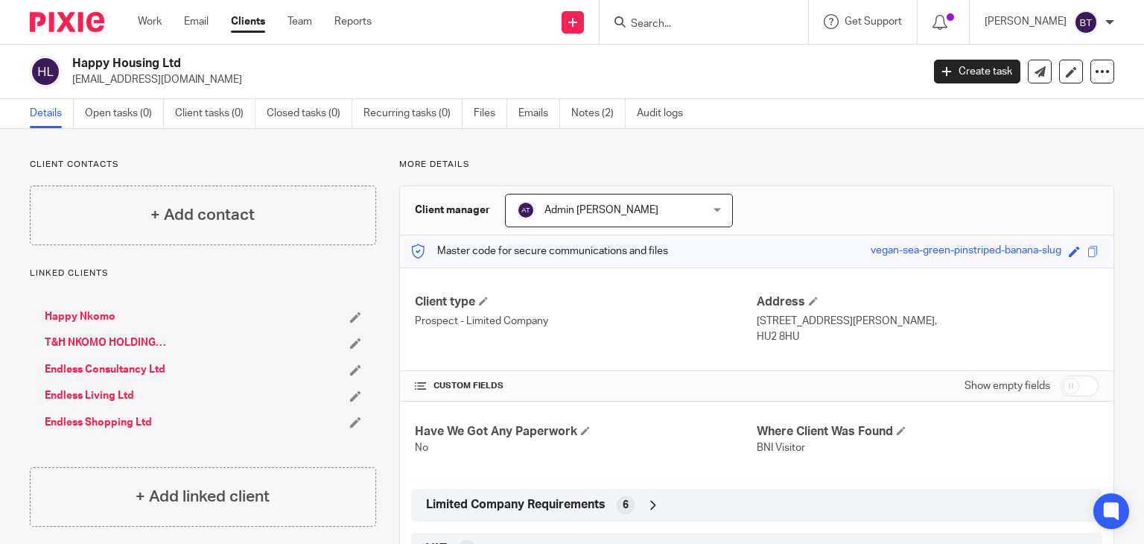
click at [639, 420] on div "Have We Got Any Paperwork No Where Client Was Found BNI Visitor" at bounding box center [757, 440] width 714 height 76
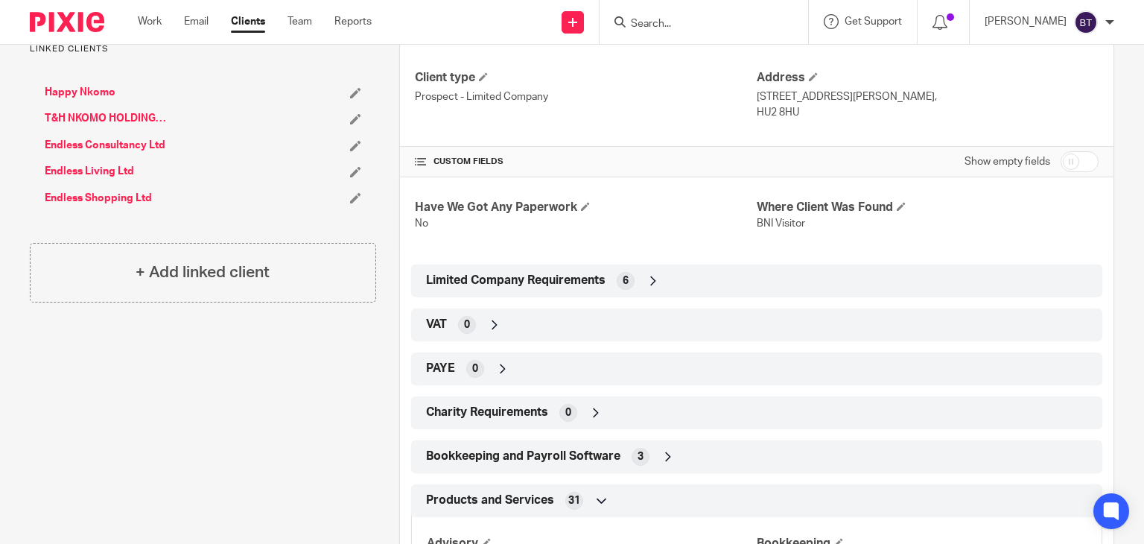
scroll to position [238, 0]
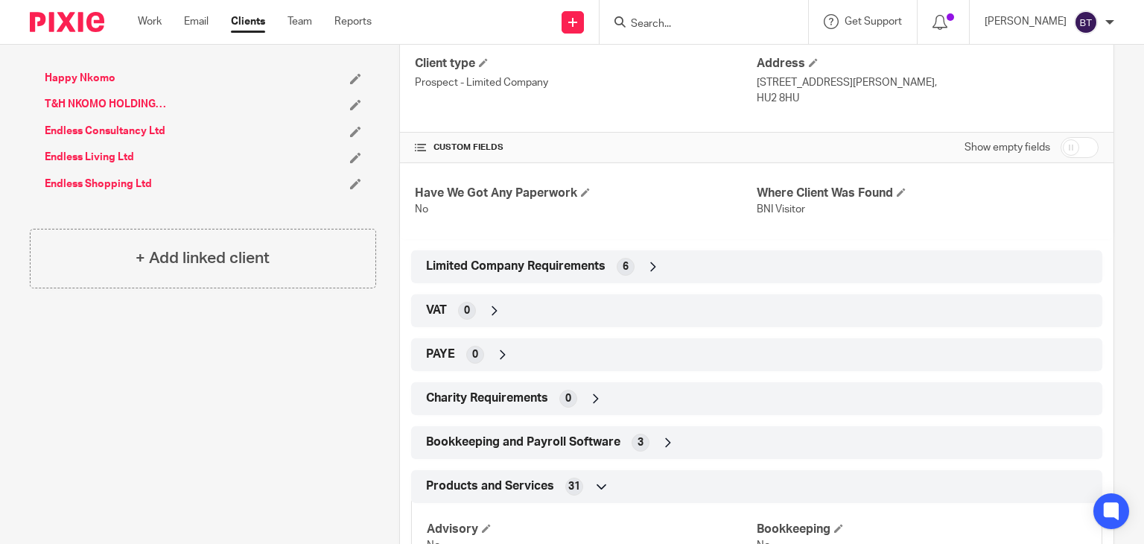
click at [653, 267] on icon at bounding box center [653, 266] width 15 height 15
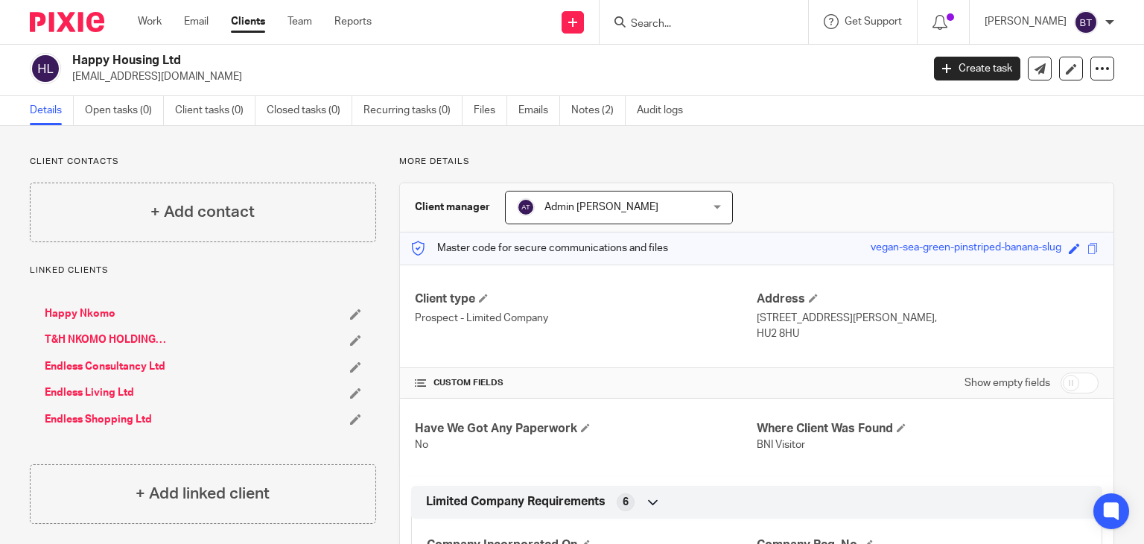
scroll to position [0, 0]
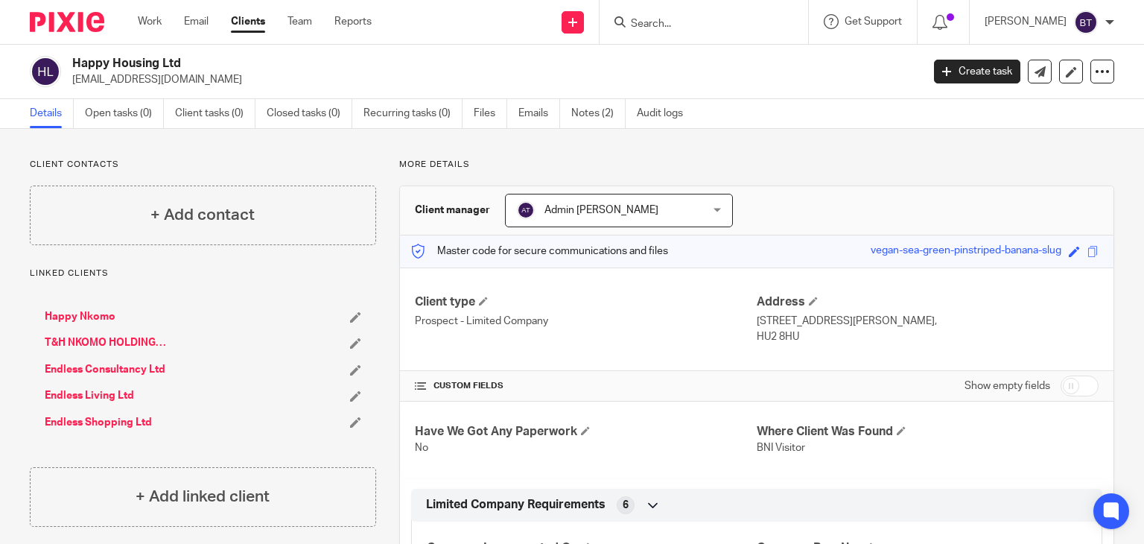
drag, startPoint x: 74, startPoint y: 74, endPoint x: 218, endPoint y: 80, distance: 143.9
click at [218, 80] on p "[EMAIL_ADDRESS][DOMAIN_NAME]" at bounding box center [492, 79] width 840 height 15
copy p "[EMAIL_ADDRESS][DOMAIN_NAME]"
click at [115, 417] on link "Endless Shopping Ltd" at bounding box center [98, 422] width 107 height 15
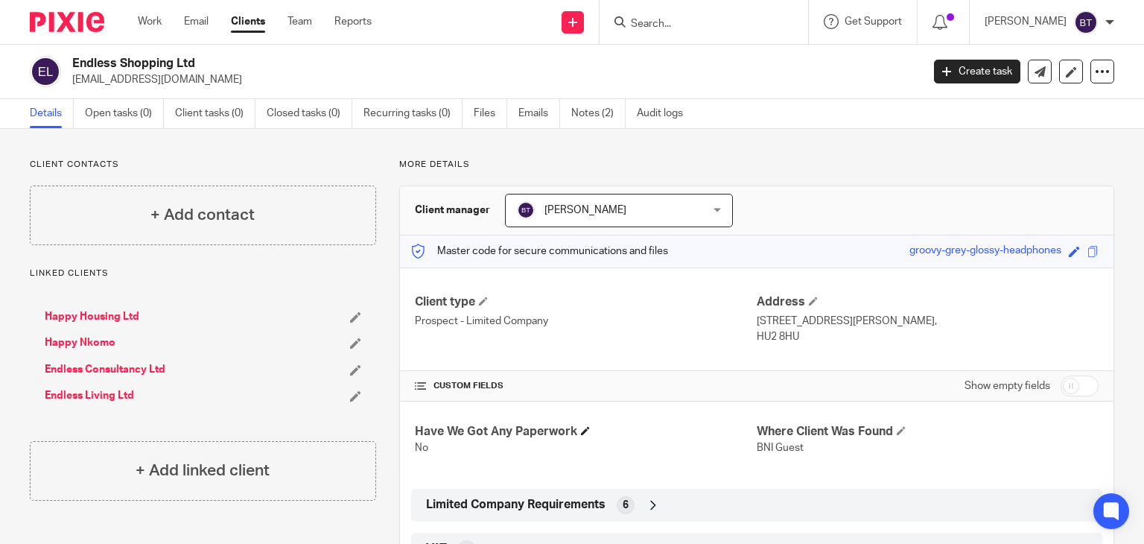
click at [653, 431] on h4 "Have We Got Any Paperwork" at bounding box center [586, 432] width 342 height 16
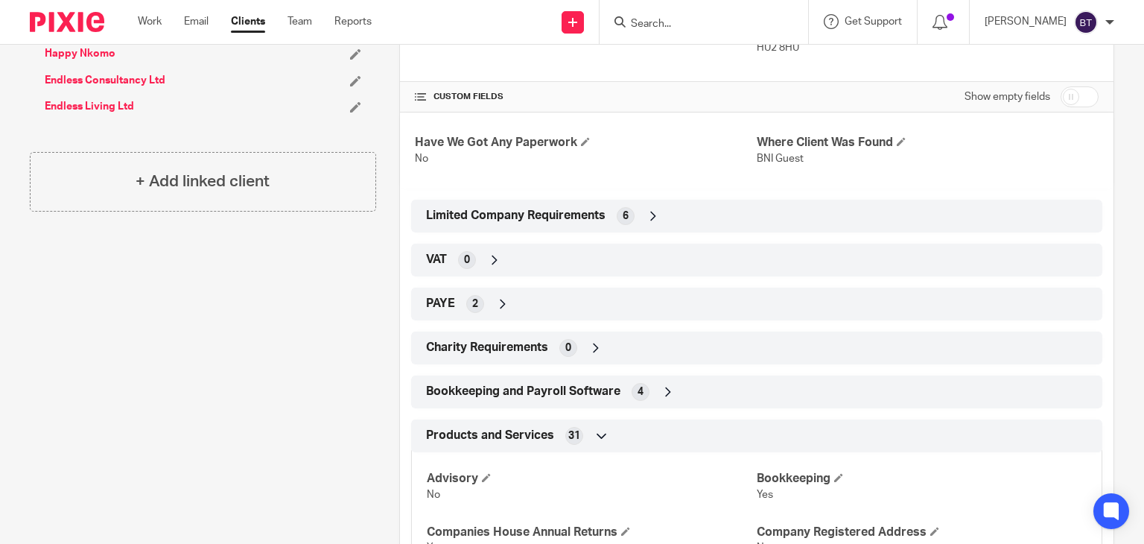
scroll to position [298, 0]
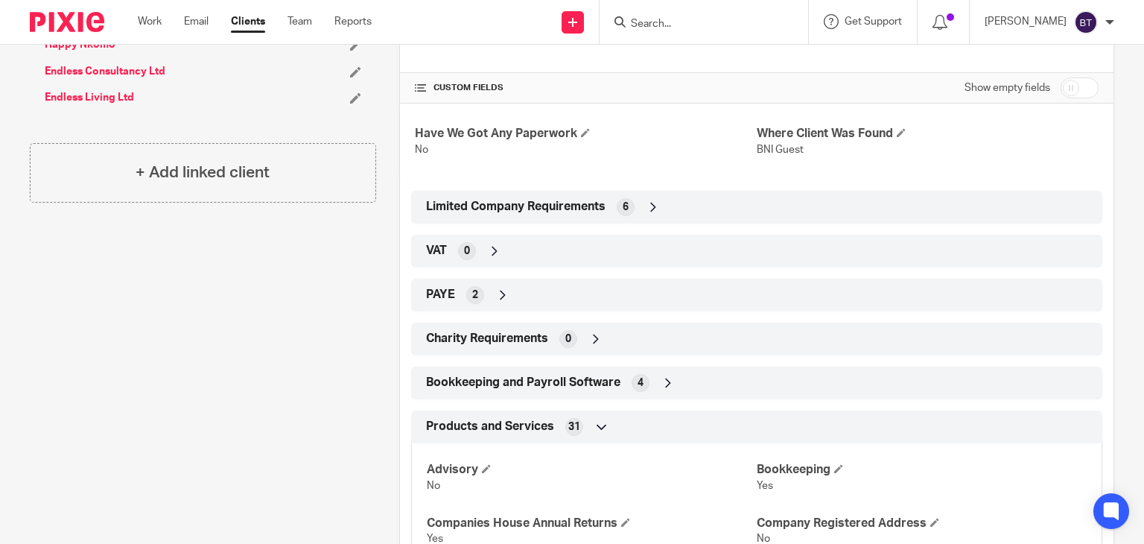
click at [654, 202] on icon at bounding box center [653, 207] width 15 height 15
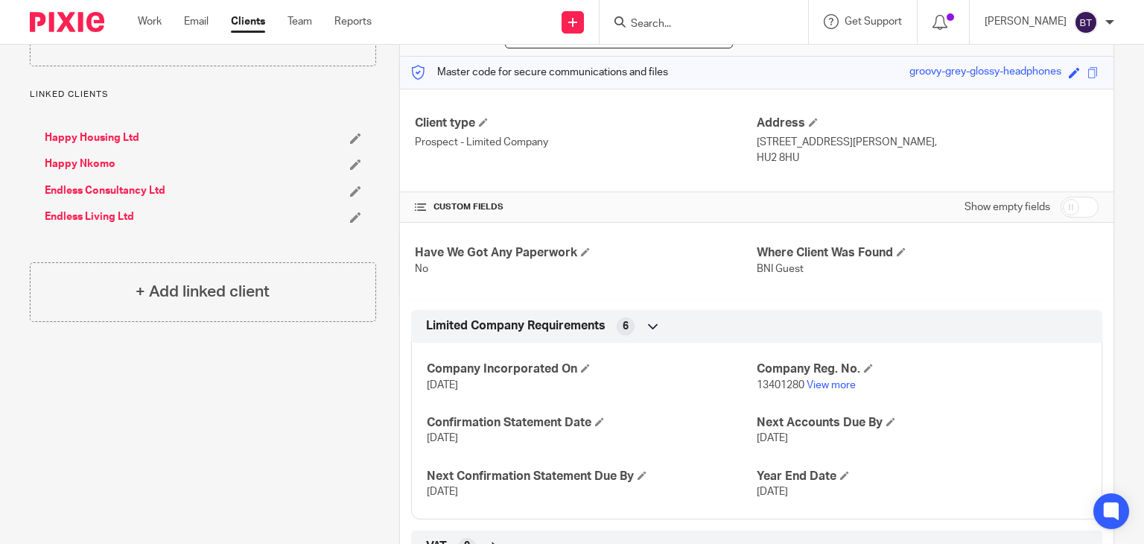
scroll to position [149, 0]
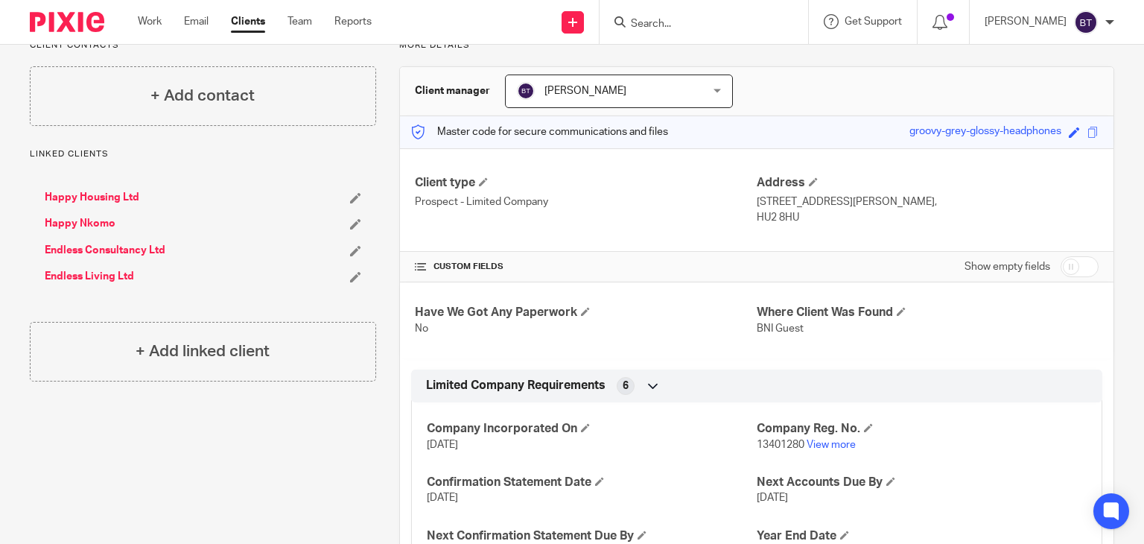
scroll to position [0, 0]
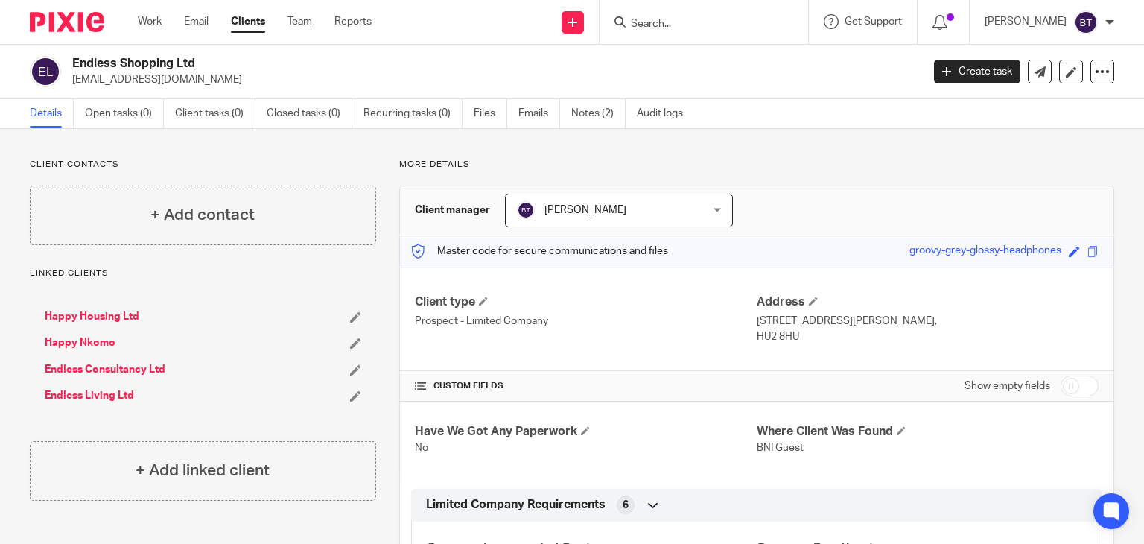
drag, startPoint x: 70, startPoint y: 76, endPoint x: 223, endPoint y: 83, distance: 153.6
click at [223, 83] on div "Endless Shopping Ltd cleans@endless-services.co.uk" at bounding box center [471, 71] width 882 height 31
copy p "cleans@endless-services.co.uk"
click at [95, 370] on link "Endless Consultancy Ltd" at bounding box center [105, 369] width 121 height 15
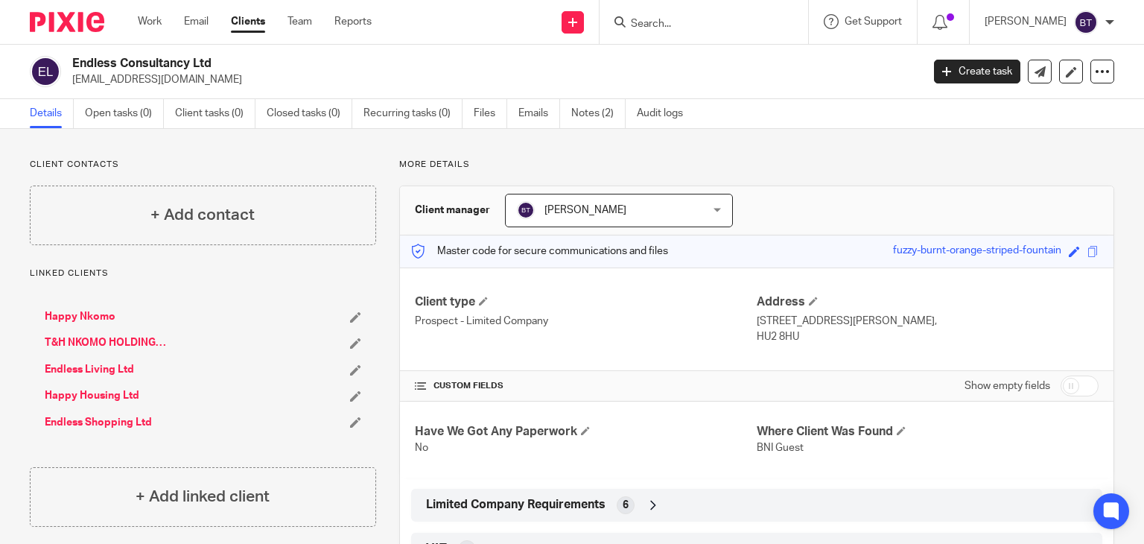
click at [80, 58] on h2 "Endless Consultancy Ltd" at bounding box center [408, 64] width 672 height 16
drag, startPoint x: 72, startPoint y: 58, endPoint x: 230, endPoint y: 70, distance: 159.1
click at [230, 70] on h2 "Endless Consultancy Ltd" at bounding box center [408, 64] width 672 height 16
copy h2 "Endless Consultancy Ltd"
click at [607, 430] on h4 "Have We Got Any Paperwork" at bounding box center [586, 432] width 342 height 16
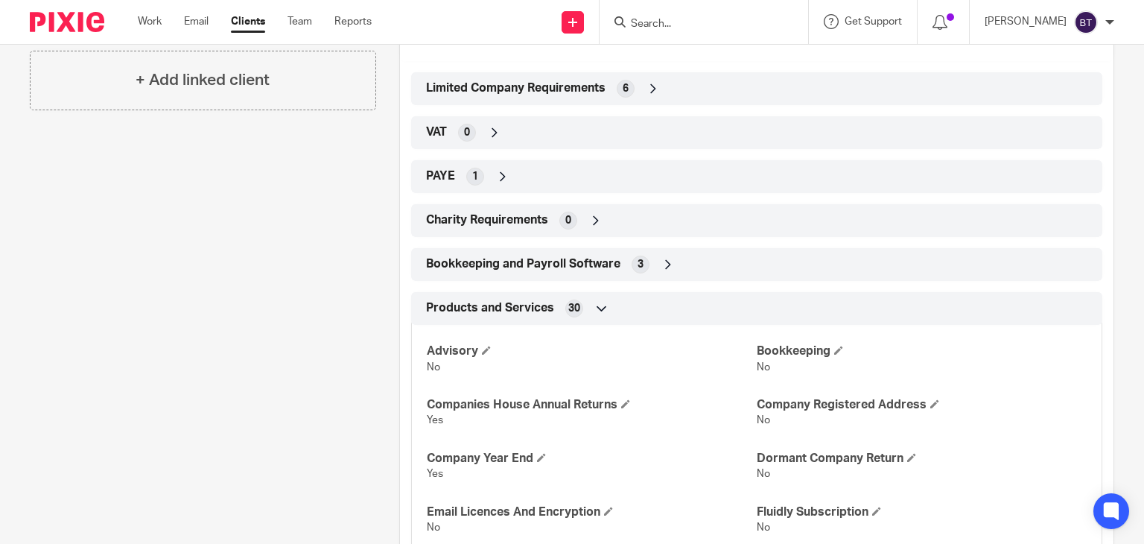
scroll to position [417, 0]
click at [648, 81] on icon at bounding box center [653, 87] width 15 height 15
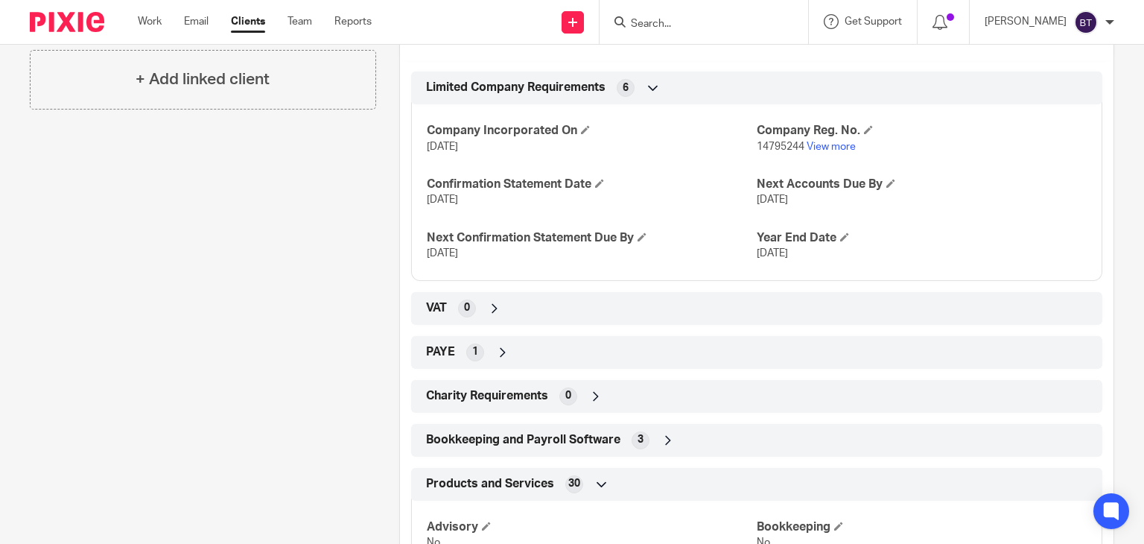
click at [361, 215] on div "Client contacts + Add contact Linked clients Happy Nkomo T&H NKOMO HOLDINGS LTD…" at bounding box center [192, 543] width 370 height 1605
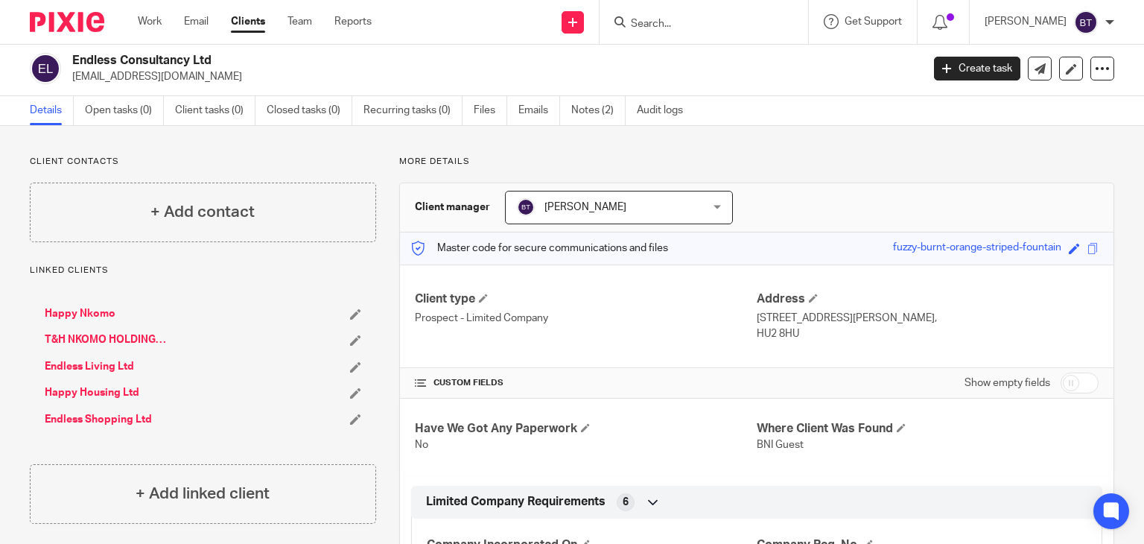
scroll to position [0, 0]
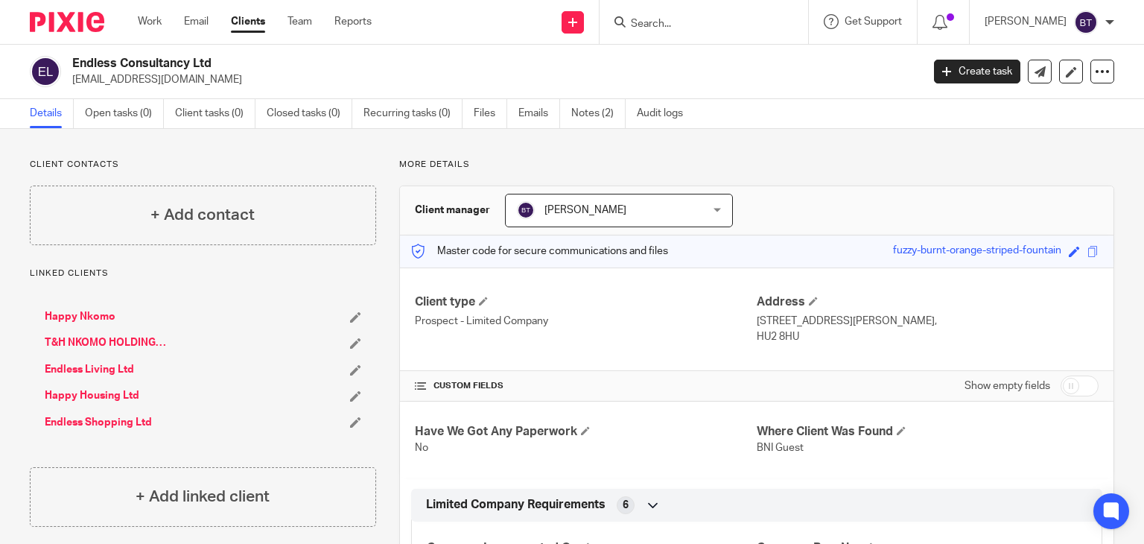
drag, startPoint x: 67, startPoint y: 75, endPoint x: 224, endPoint y: 73, distance: 157.2
click at [224, 73] on div "Endless Consultancy Ltd cleans@endless-services.co.uk" at bounding box center [471, 71] width 882 height 31
copy p "cleans@endless-services.co.uk"
click at [676, 20] on input "Search" at bounding box center [697, 24] width 134 height 13
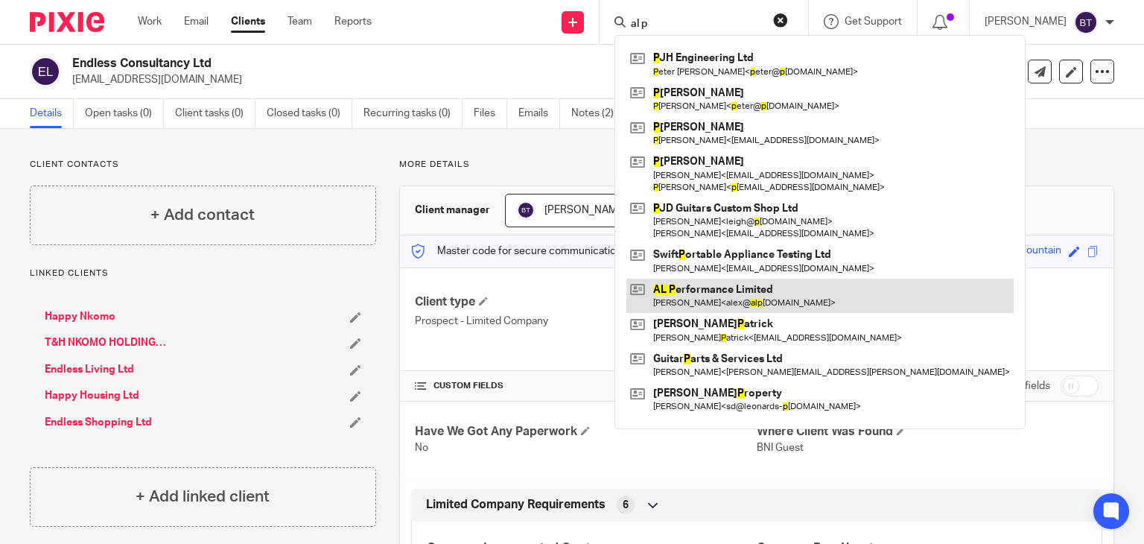
type input "al p"
click at [717, 300] on link at bounding box center [820, 296] width 387 height 34
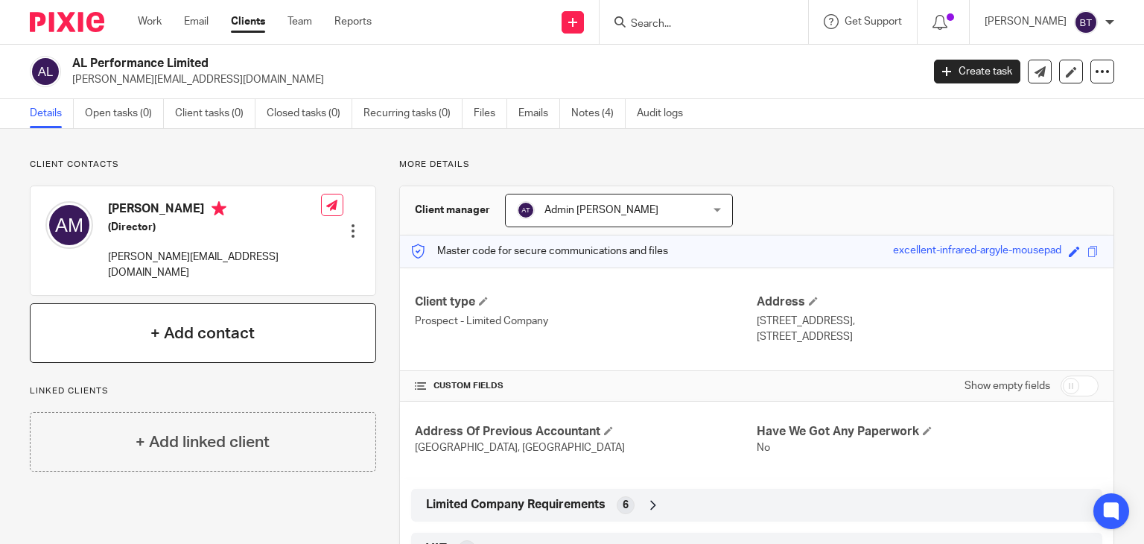
click at [177, 322] on h4 "+ Add contact" at bounding box center [202, 333] width 104 height 23
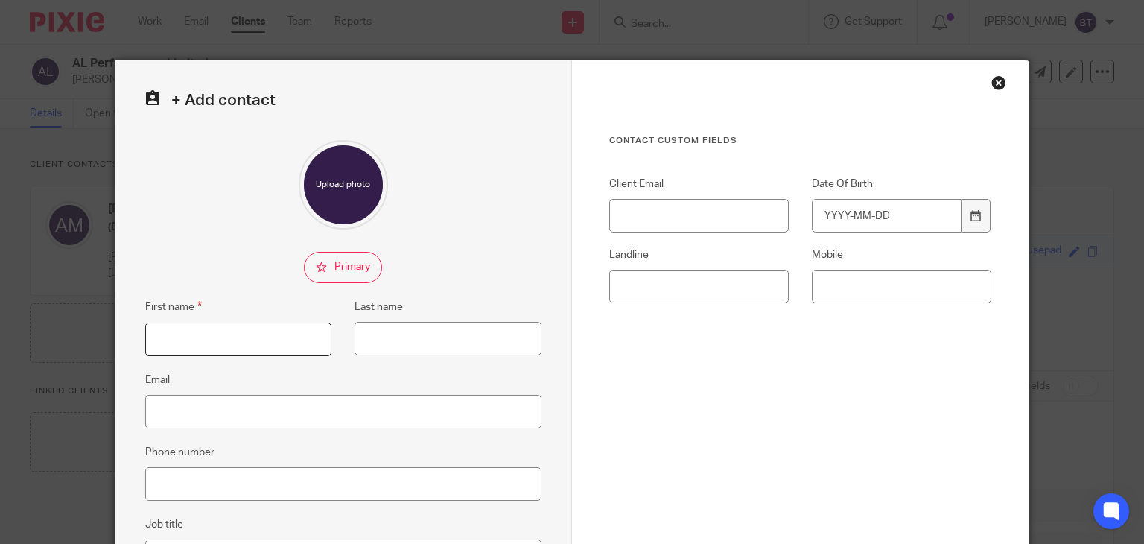
click at [201, 336] on input "First name" at bounding box center [238, 340] width 187 height 34
type input "Andrew"
type input "Langfield"
click at [188, 416] on input "Email" at bounding box center [343, 412] width 396 height 34
paste input "[EMAIL_ADDRESS][DOMAIN_NAME]"
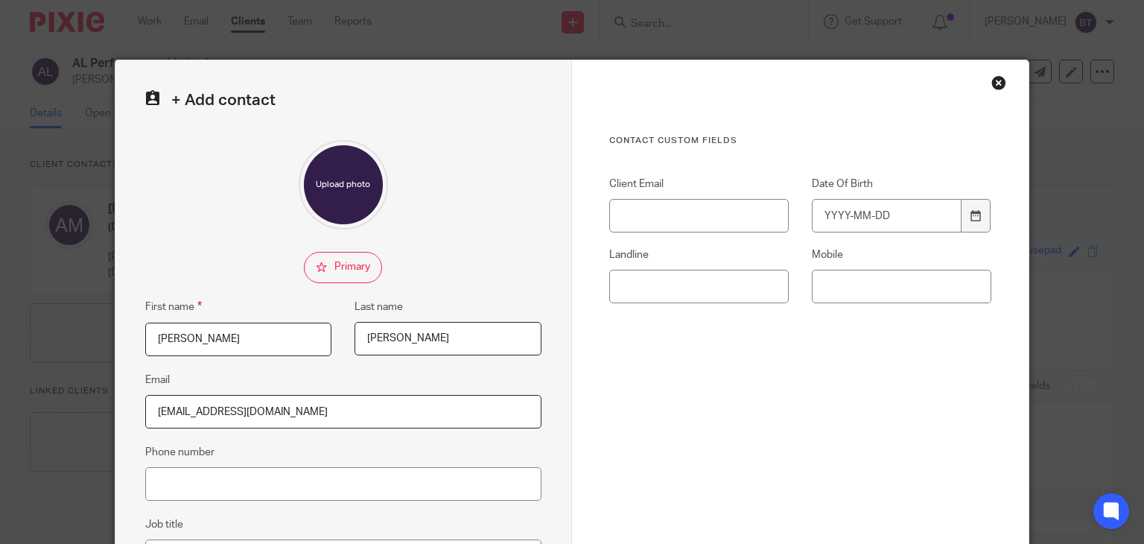
type input "[EMAIL_ADDRESS][DOMAIN_NAME]"
click at [176, 486] on input "Phone number" at bounding box center [343, 484] width 396 height 34
paste input "[PHONE_NUMBER]"
type input "[PHONE_NUMBER]"
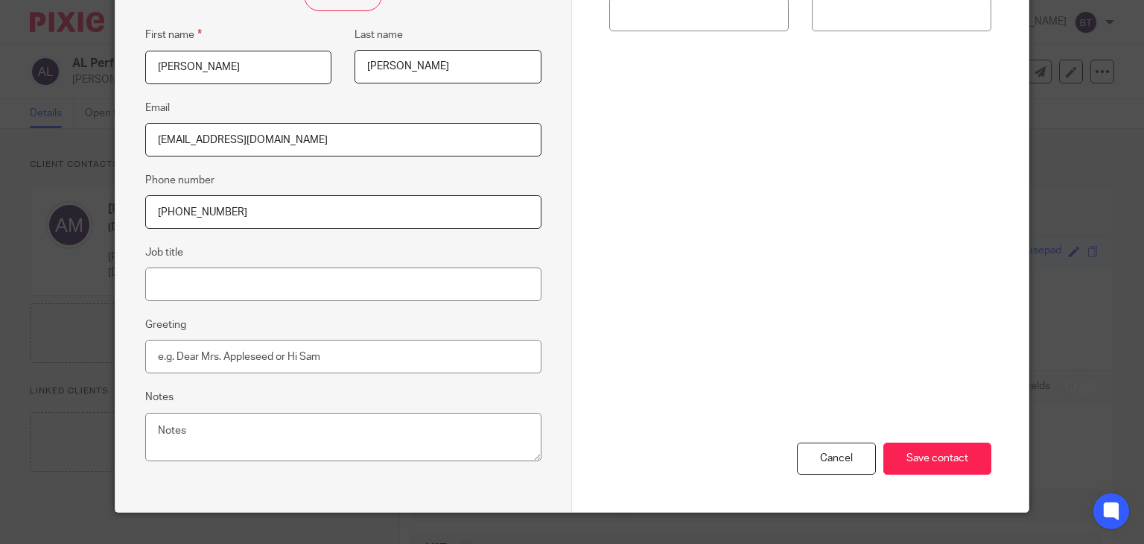
scroll to position [298, 0]
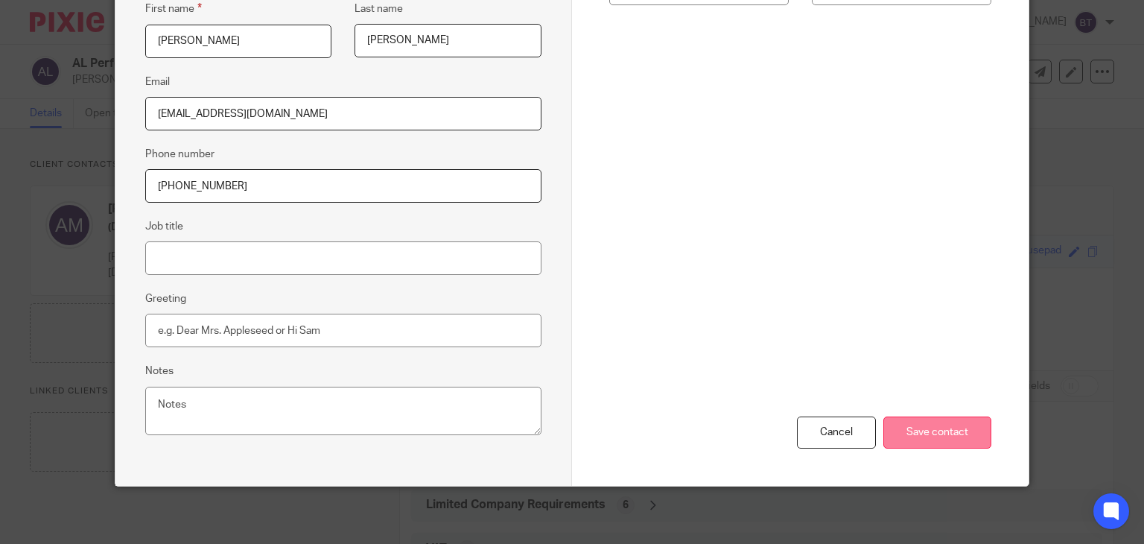
click at [907, 423] on input "Save contact" at bounding box center [938, 432] width 108 height 32
